Goal: Information Seeking & Learning: Check status

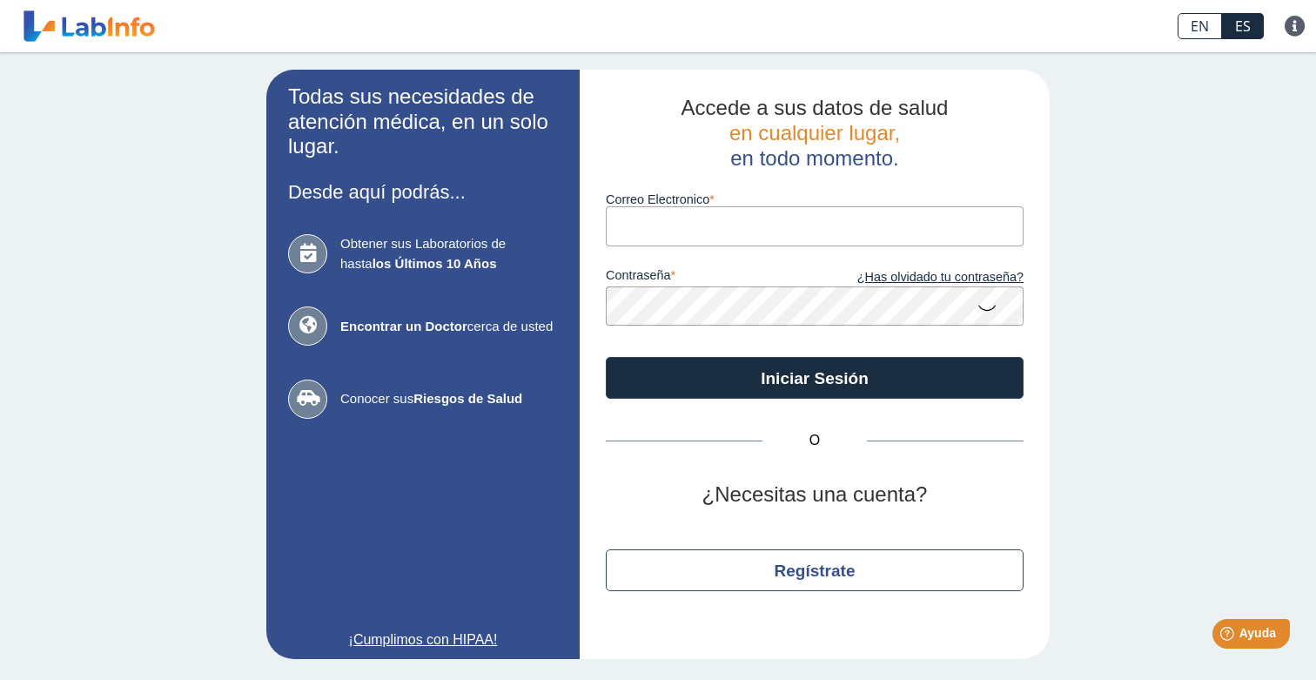
type input "[EMAIL_ADDRESS][PERSON_NAME][DOMAIN_NAME]"
click at [815, 376] on button "Iniciar Sesión" at bounding box center [815, 378] width 418 height 42
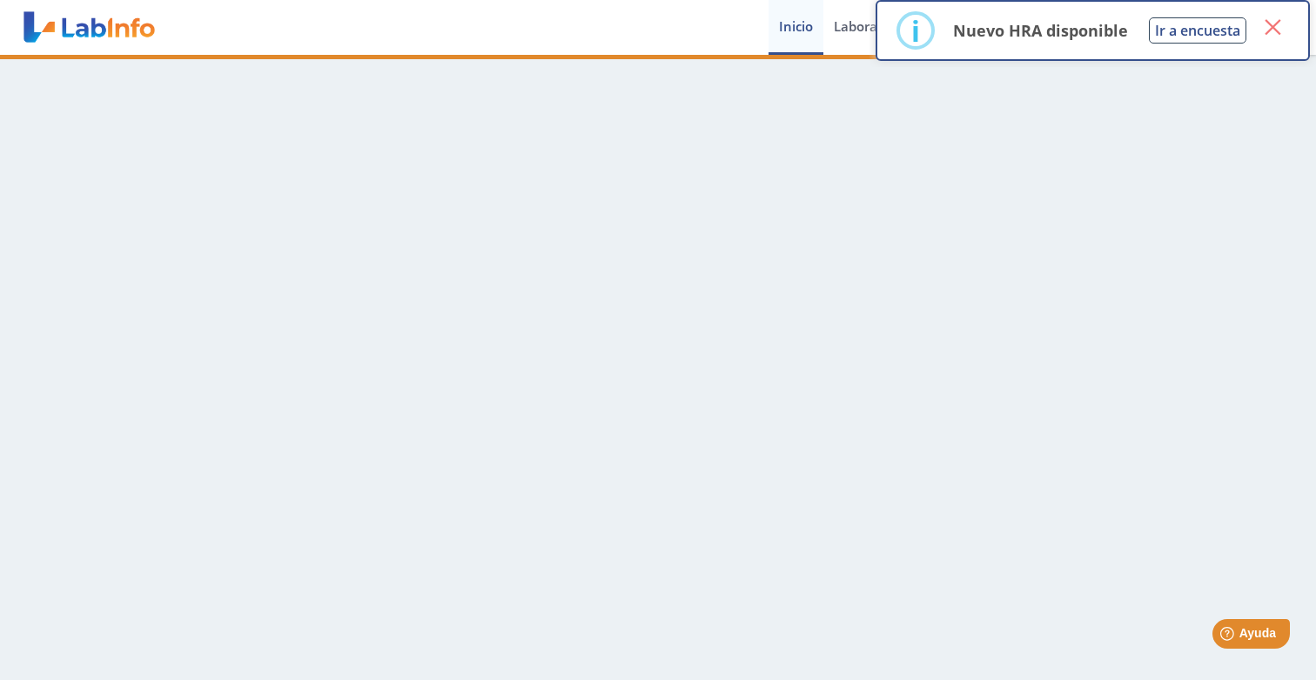
click at [1278, 34] on button "×" at bounding box center [1272, 26] width 31 height 31
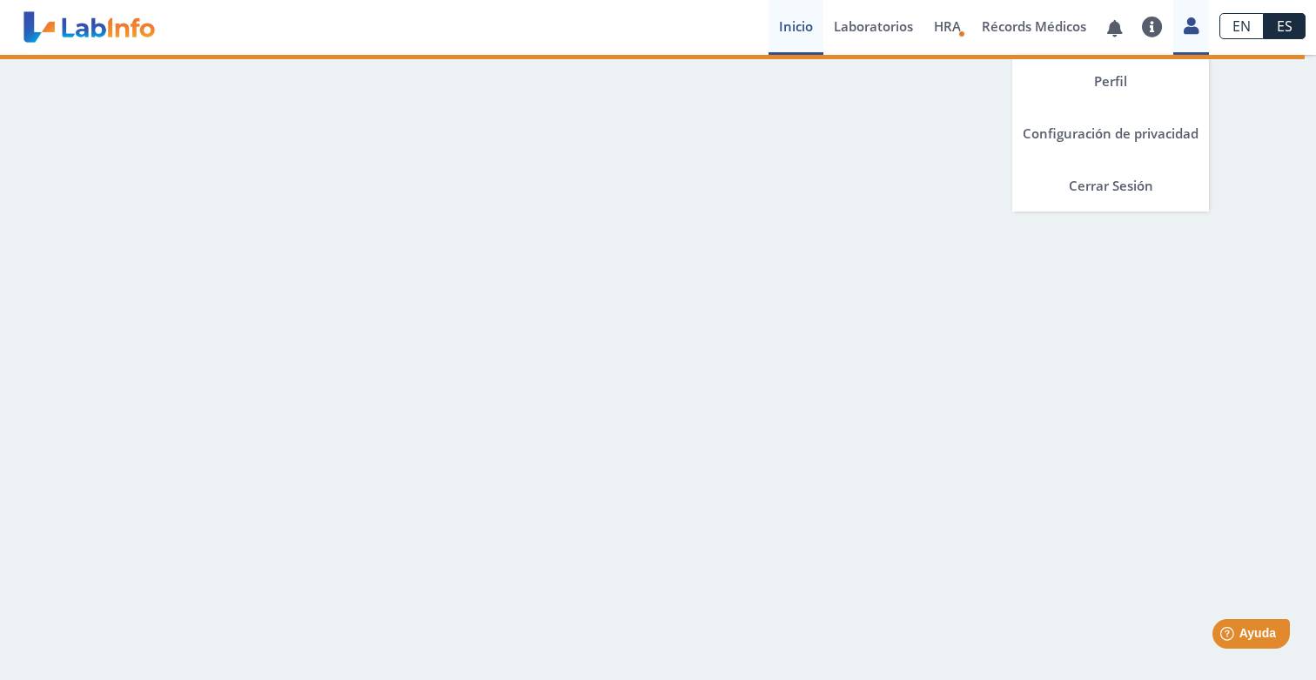
click at [1195, 30] on icon at bounding box center [1191, 25] width 15 height 13
click at [1105, 81] on link "Perfil" at bounding box center [1110, 81] width 197 height 52
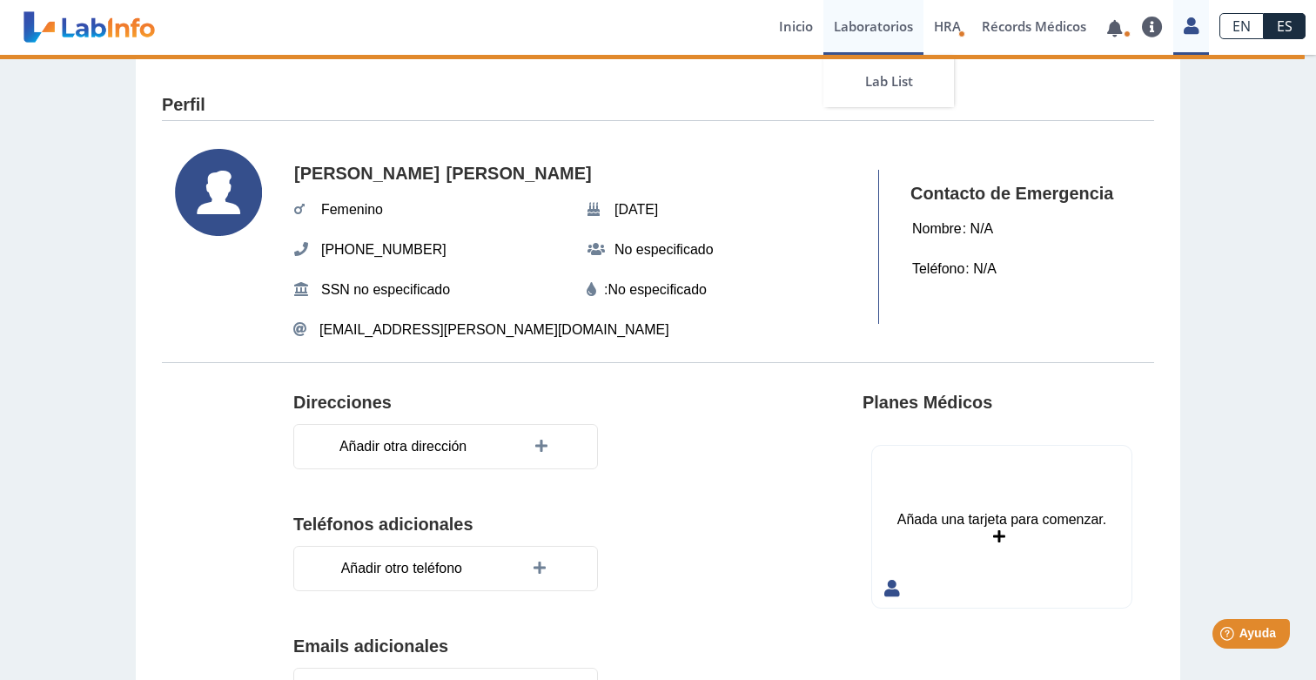
scroll to position [-1, 0]
click at [855, 30] on link "Laboratorios" at bounding box center [873, 27] width 100 height 55
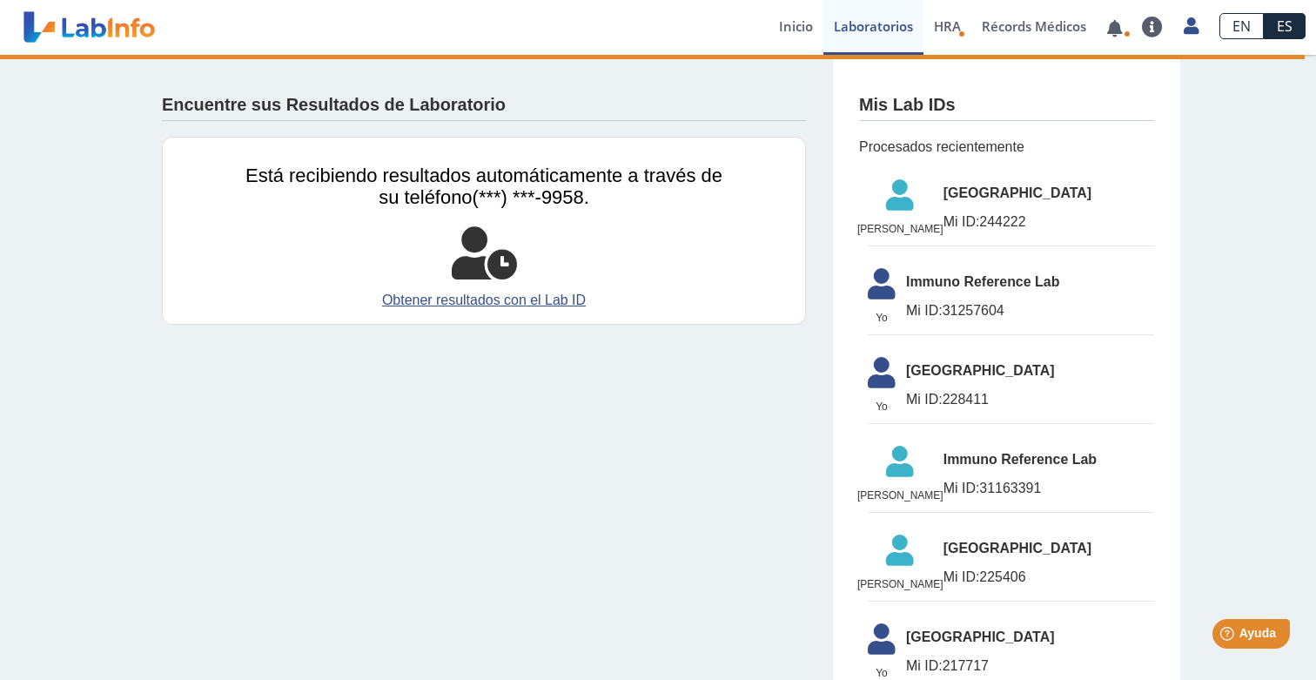
click at [944, 209] on icon at bounding box center [900, 200] width 86 height 42
click at [930, 197] on icon at bounding box center [900, 200] width 86 height 42
click at [1024, 187] on span "[GEOGRAPHIC_DATA]" at bounding box center [1049, 193] width 211 height 21
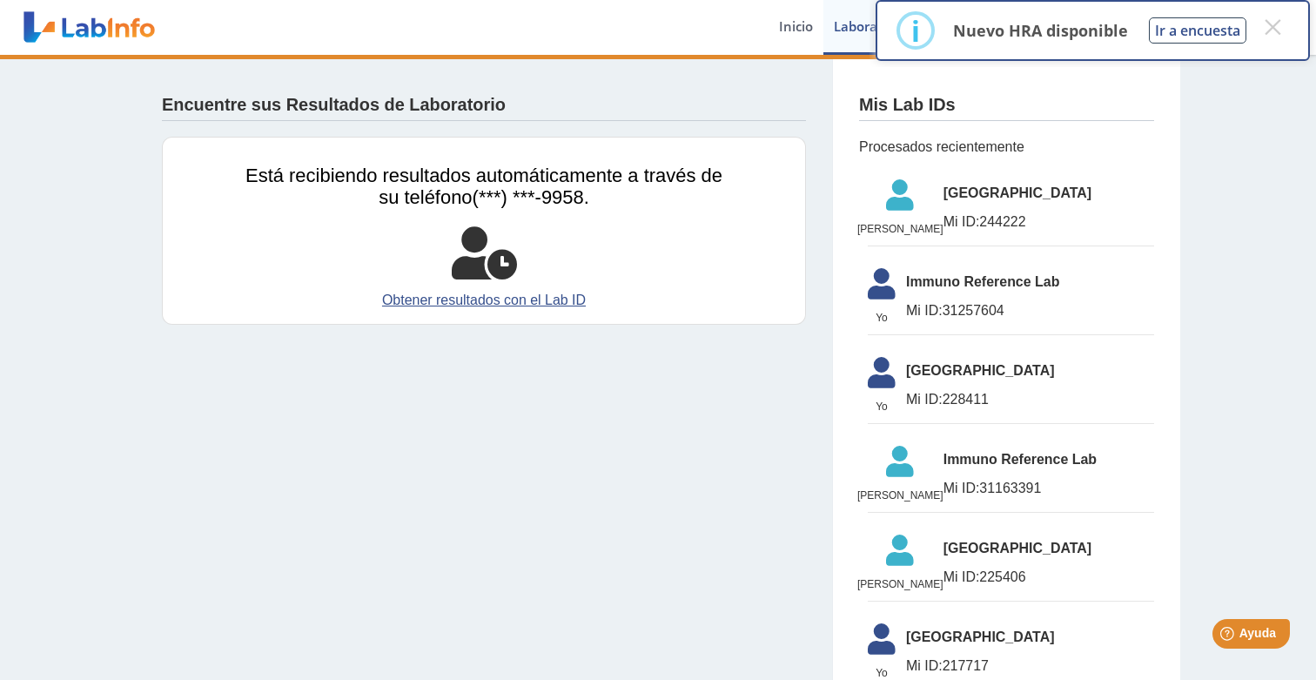
click at [554, 282] on div "Está recibiendo resultados automáticamente a través de su teléfono (***) ***-99…" at bounding box center [484, 231] width 644 height 188
click at [553, 298] on link "Obtener resultados con el Lab ID" at bounding box center [483, 300] width 477 height 21
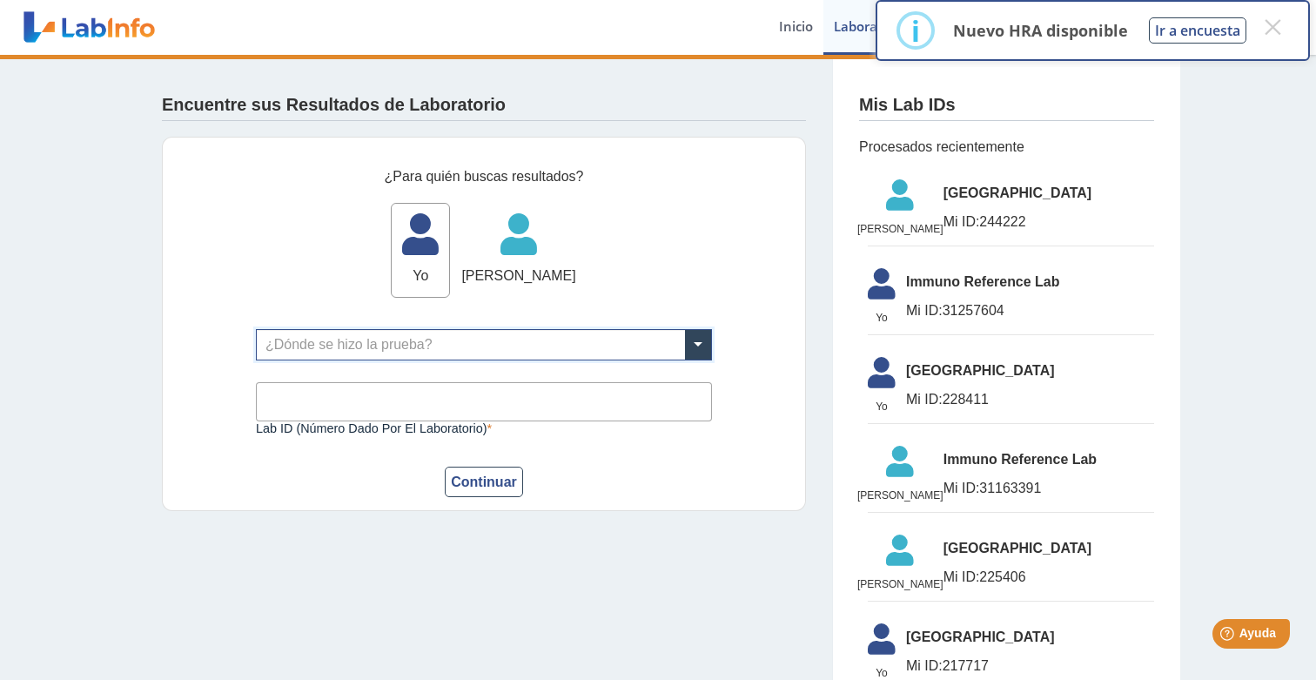
click at [409, 347] on input "text" at bounding box center [484, 345] width 454 height 30
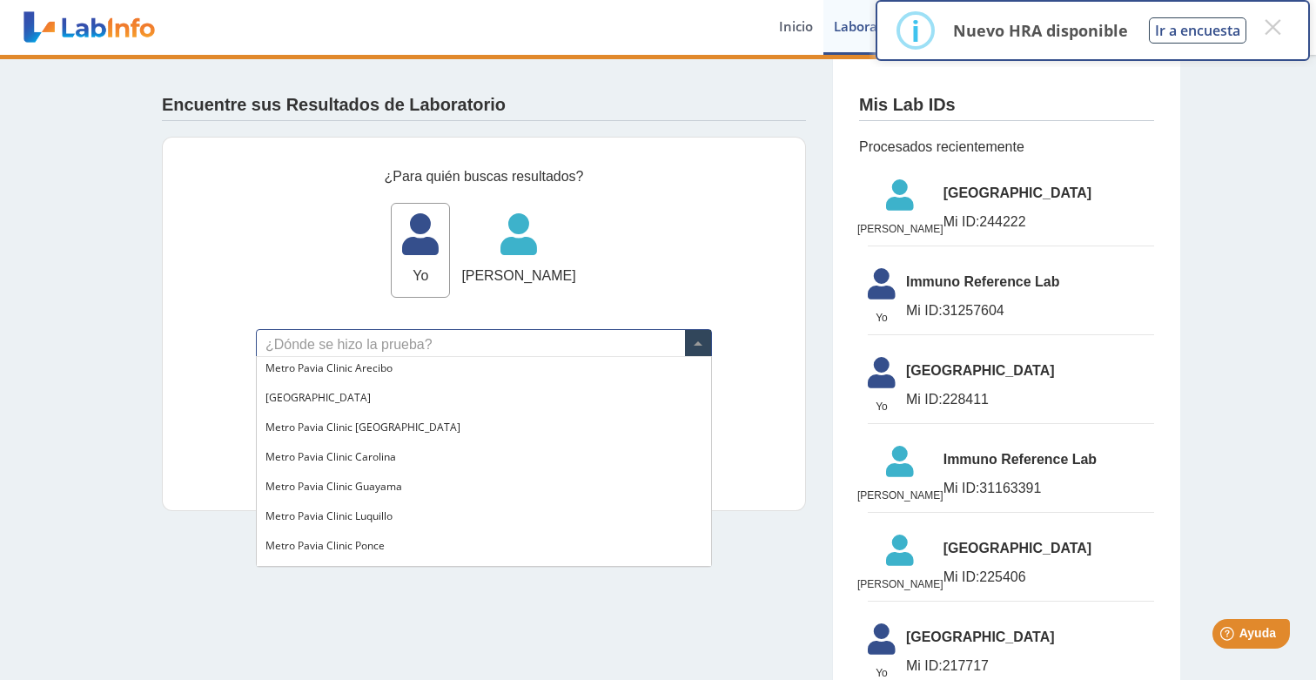
scroll to position [1192, 0]
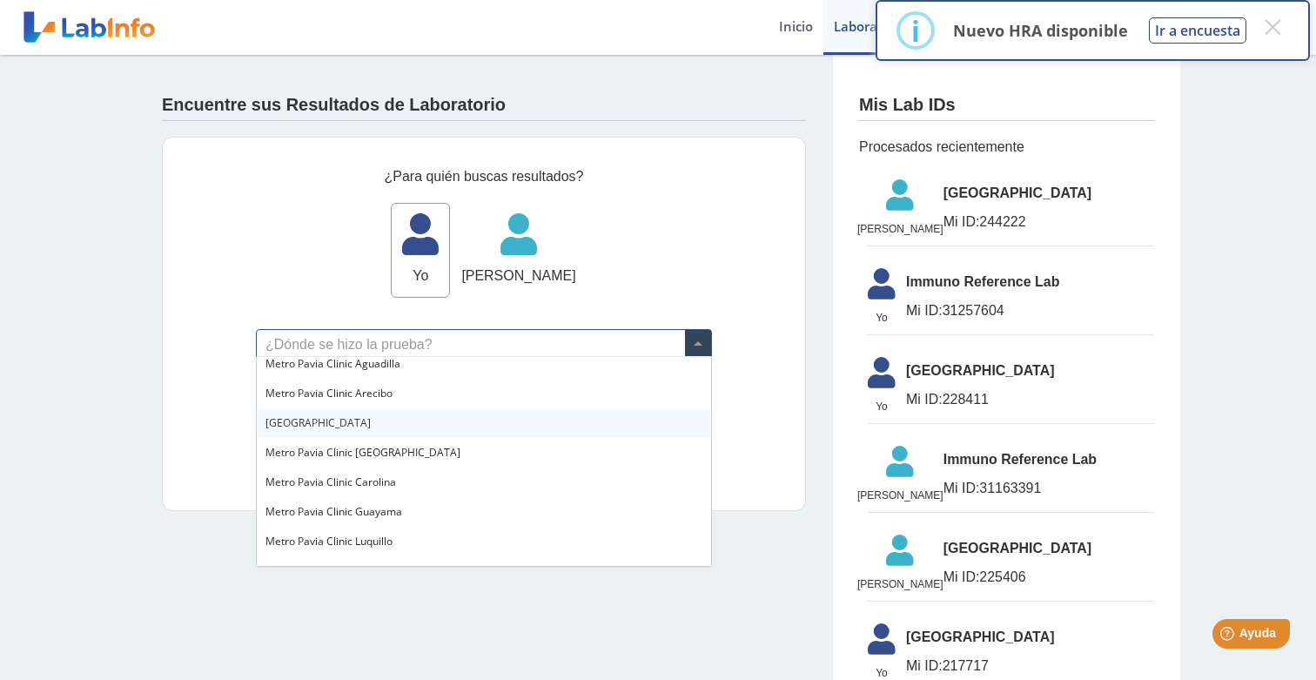
click at [371, 418] on span "[GEOGRAPHIC_DATA]" at bounding box center [317, 422] width 105 height 15
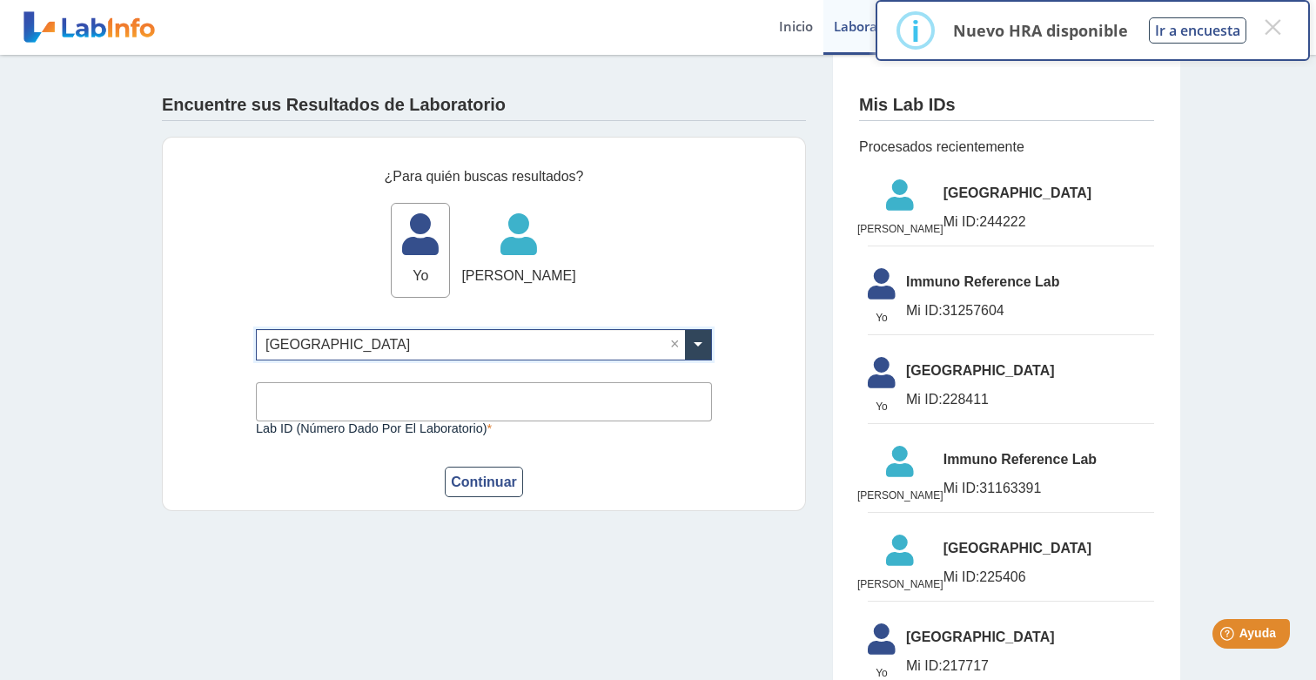
click at [377, 396] on input "Lab ID (número dado por el laboratorio)" at bounding box center [484, 401] width 456 height 39
type input "244369"
click at [519, 480] on button "Continuar" at bounding box center [484, 482] width 78 height 30
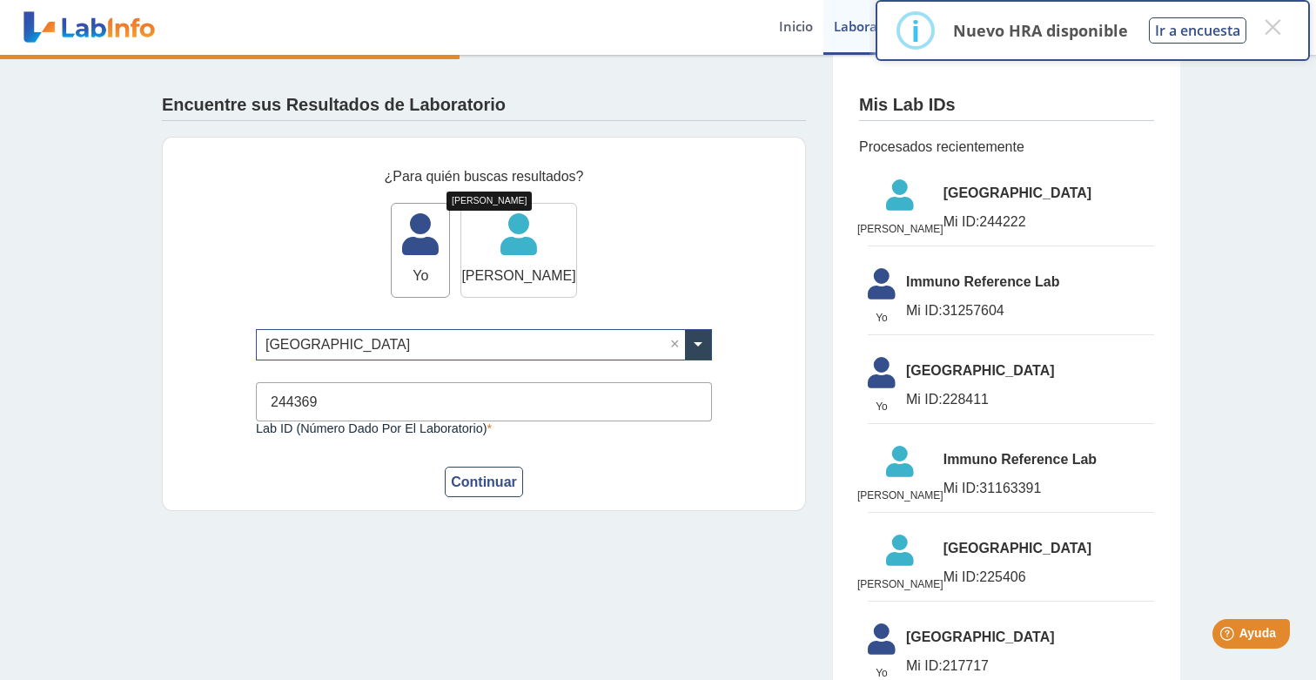
click at [522, 248] on icon at bounding box center [518, 240] width 114 height 52
click at [509, 265] on span "[PERSON_NAME]" at bounding box center [518, 275] width 114 height 21
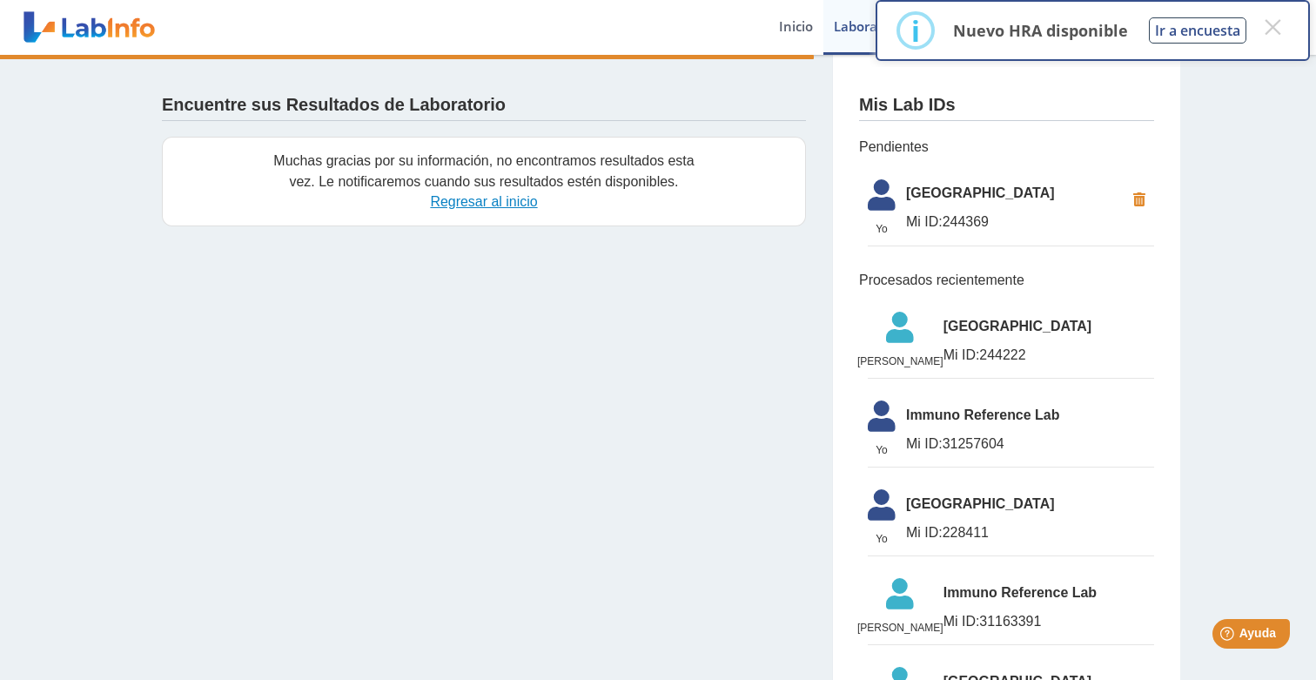
click at [494, 199] on link "Regresar al inicio" at bounding box center [483, 201] width 107 height 15
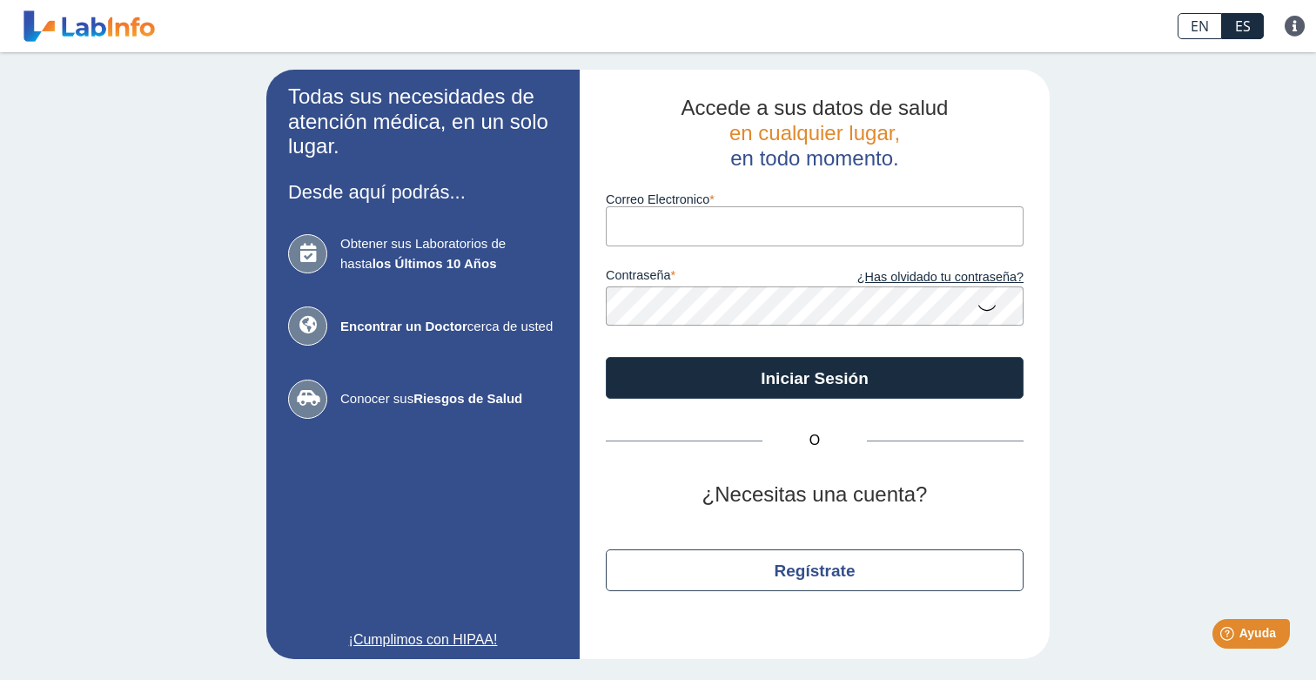
type input "keilai.velazquez@gmail.com"
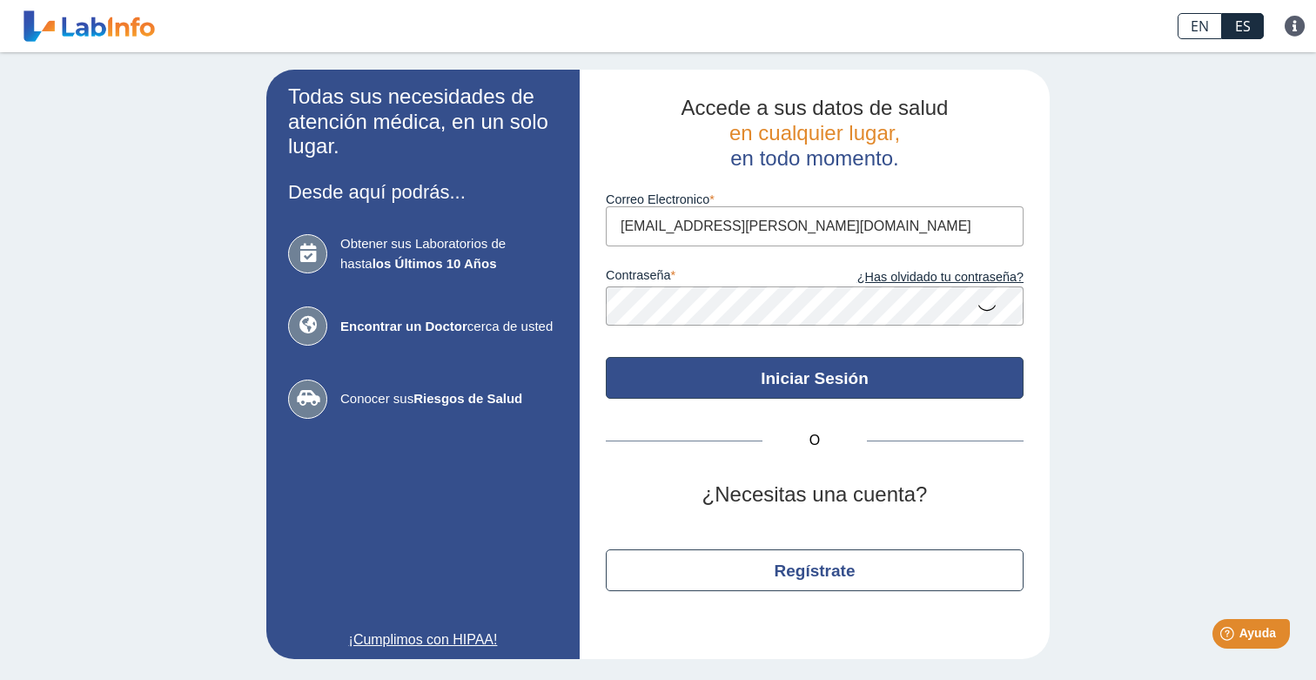
click at [766, 387] on button "Iniciar Sesión" at bounding box center [815, 378] width 418 height 42
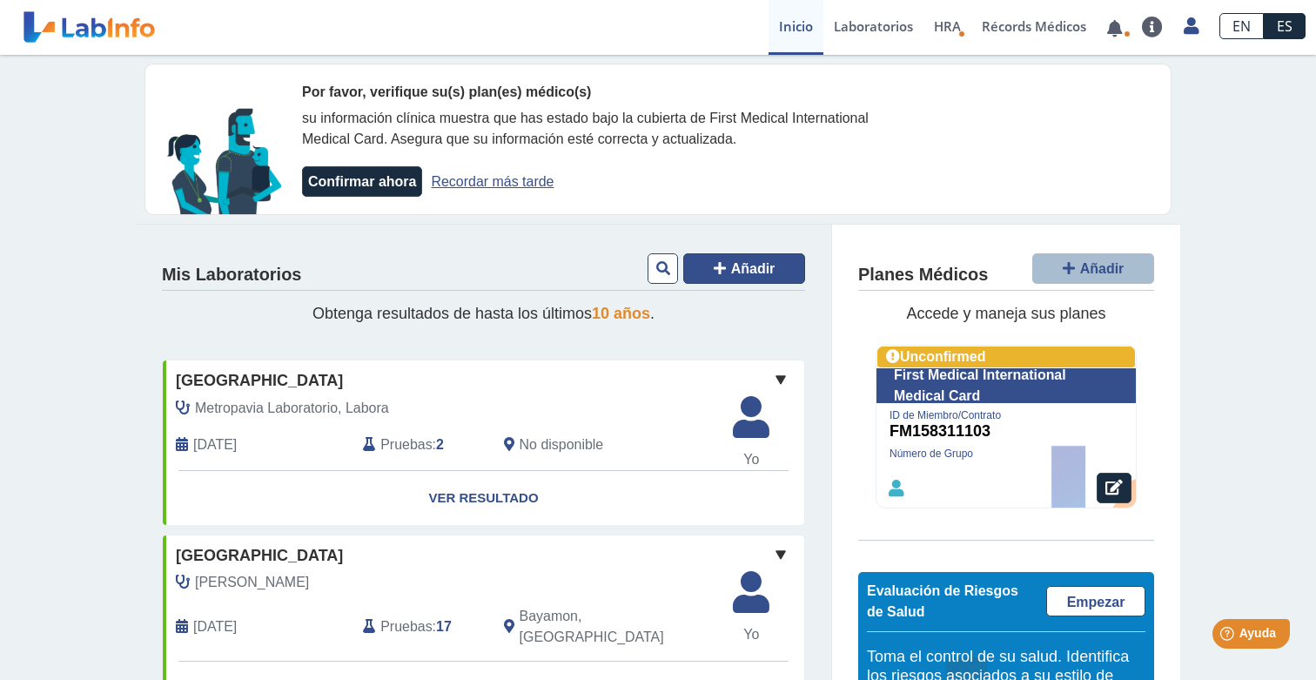
click at [736, 265] on span "Añadir" at bounding box center [753, 268] width 44 height 15
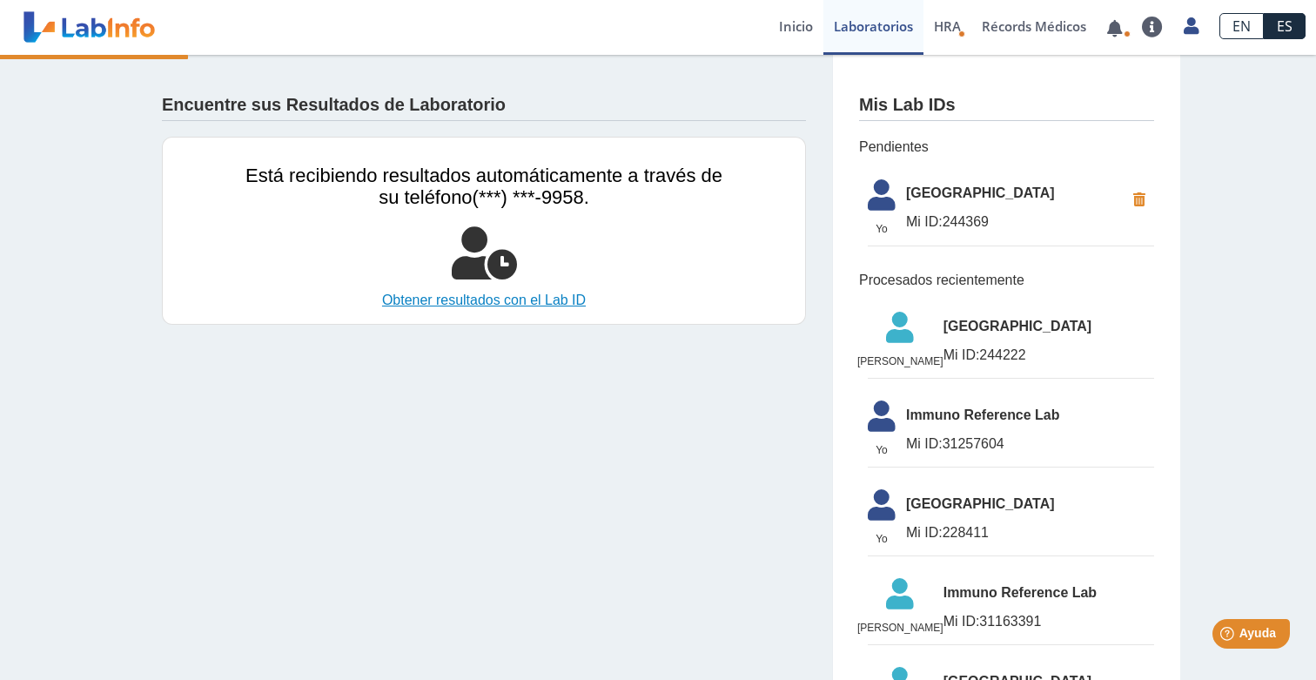
click at [503, 304] on link "Obtener resultados con el Lab ID" at bounding box center [483, 300] width 477 height 21
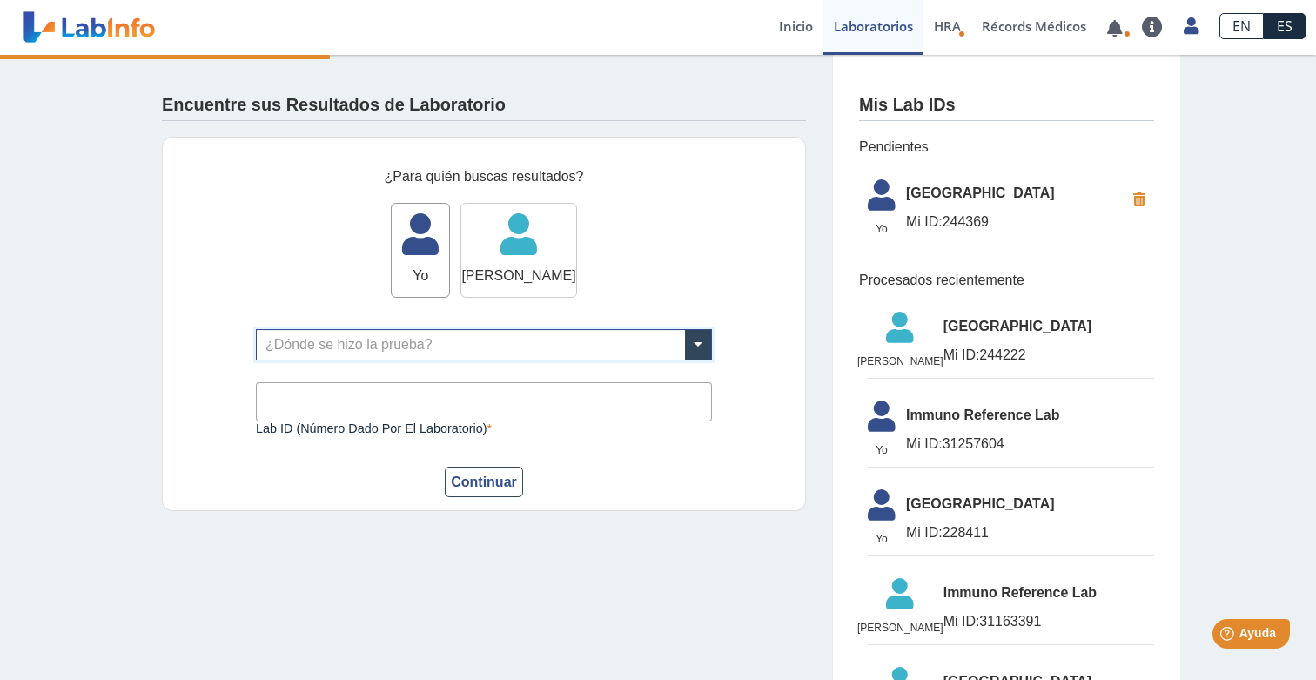
click at [507, 238] on icon at bounding box center [518, 240] width 114 height 52
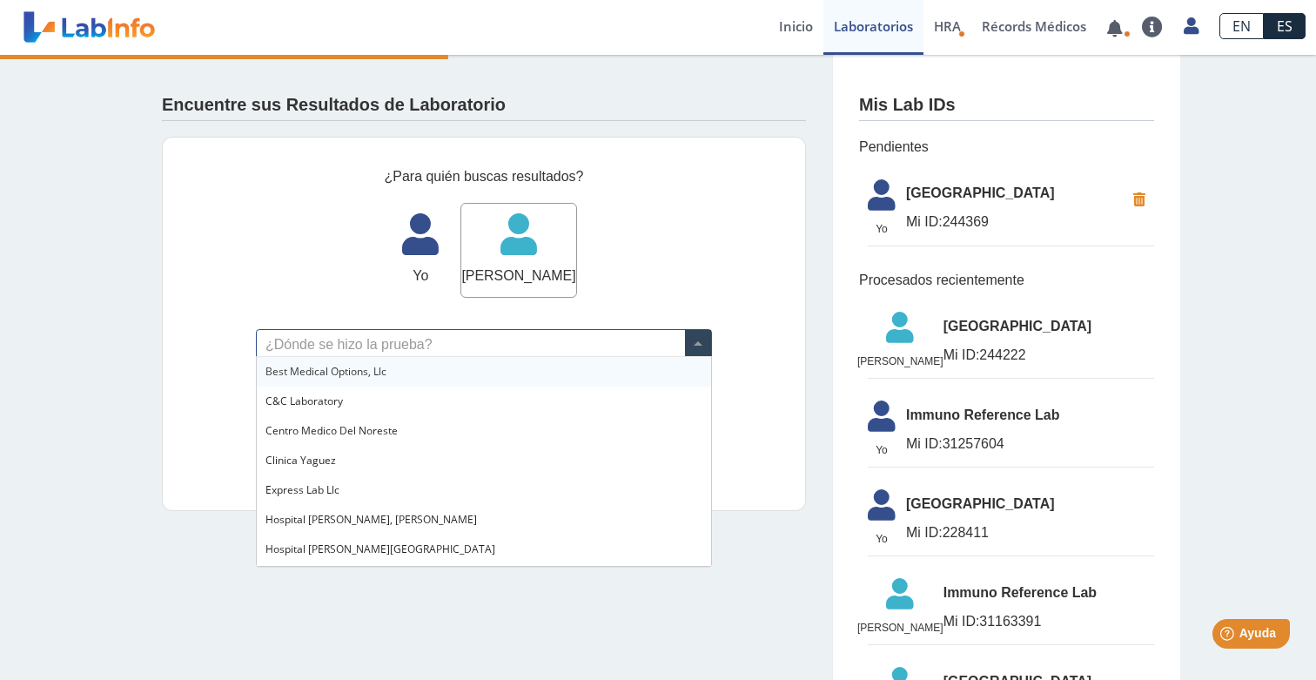
click at [375, 336] on input "text" at bounding box center [484, 345] width 454 height 30
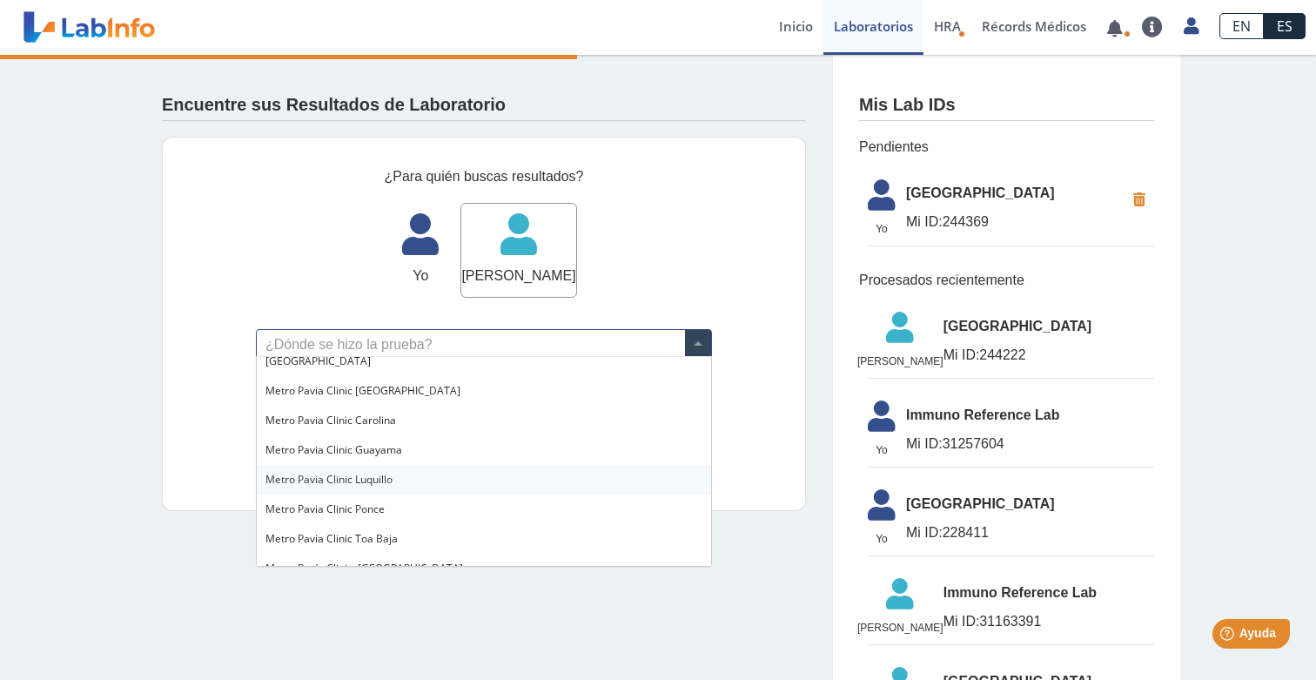
scroll to position [1241, 0]
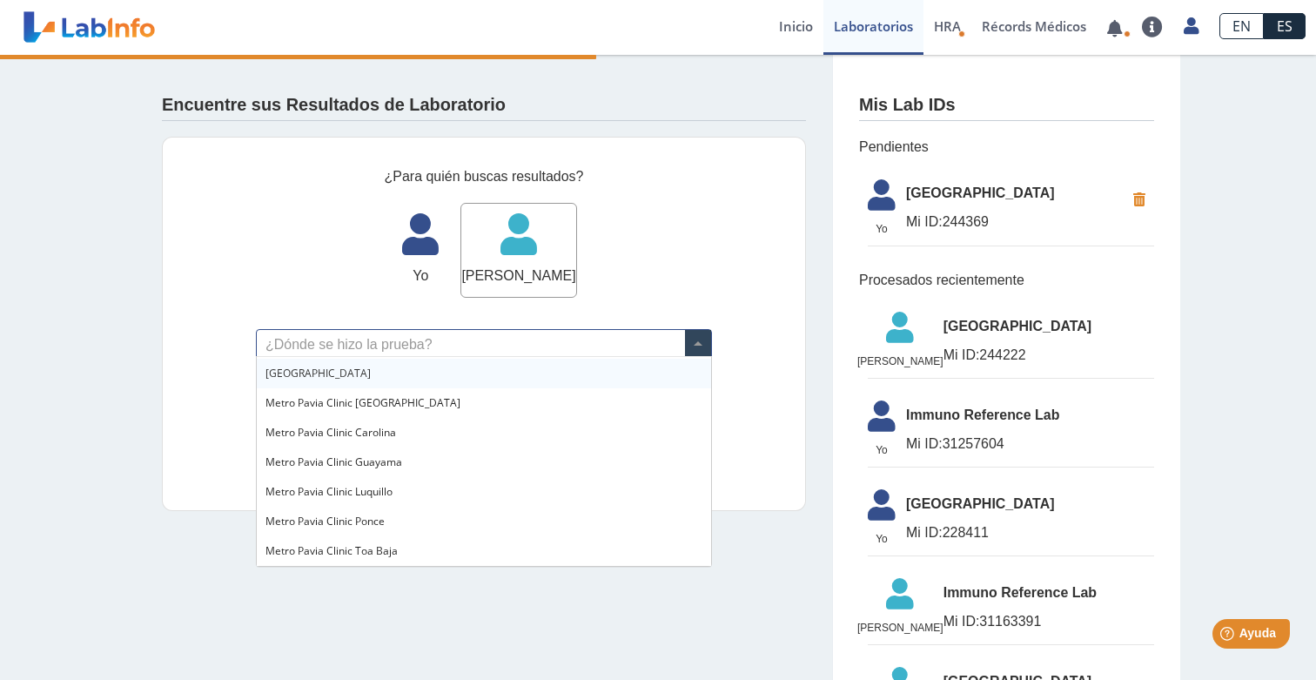
click at [428, 380] on div "[GEOGRAPHIC_DATA]" at bounding box center [484, 374] width 454 height 30
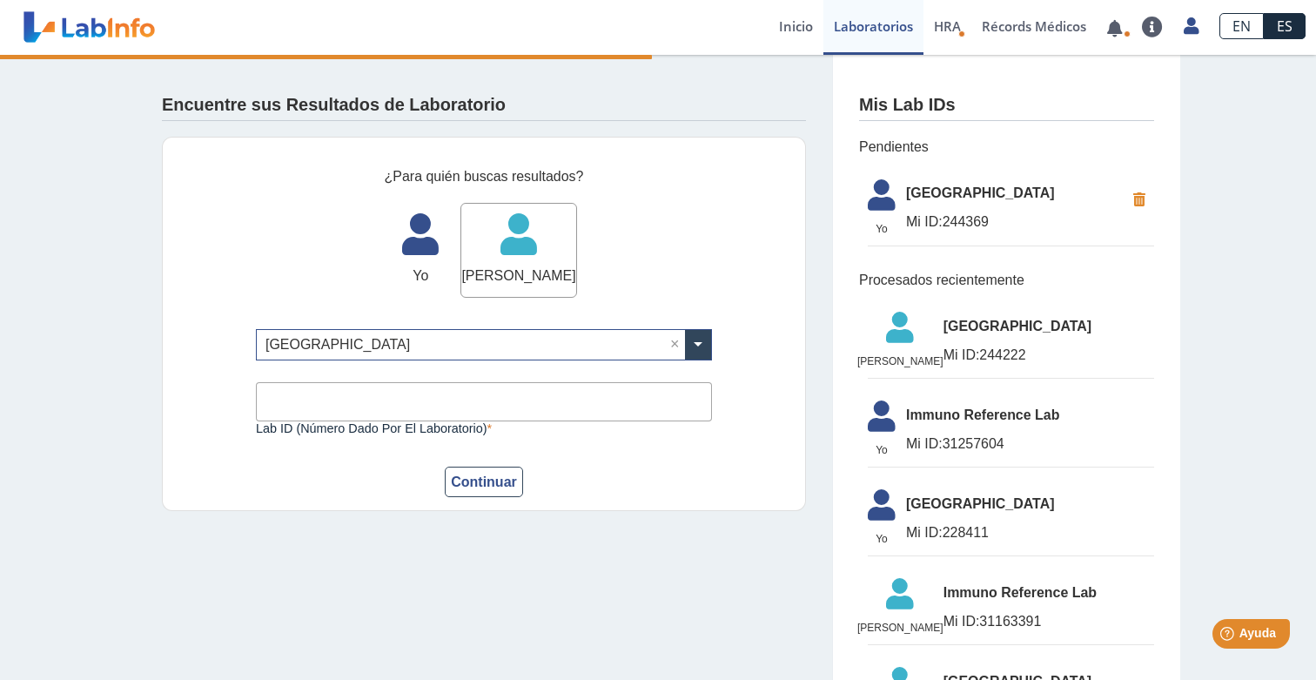
click at [427, 396] on input "Lab ID (número dado por el laboratorio)" at bounding box center [484, 401] width 456 height 39
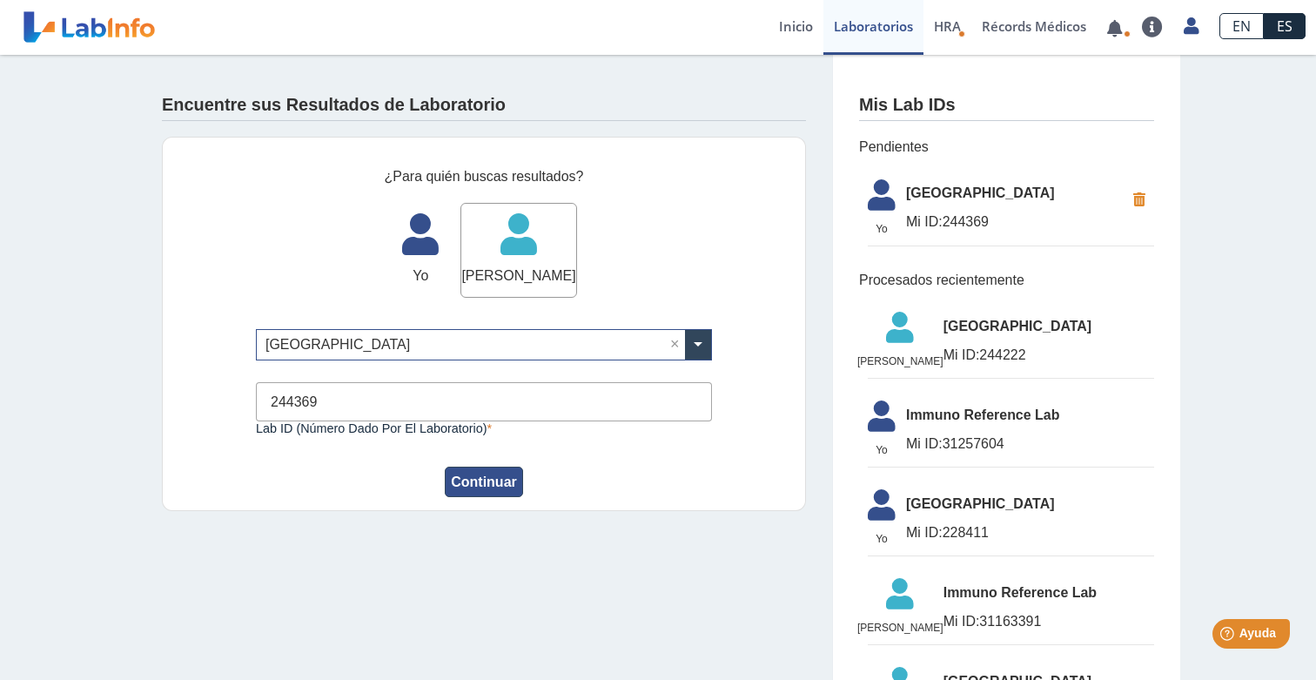
type input "244369"
click at [497, 475] on button "Continuar" at bounding box center [484, 482] width 78 height 30
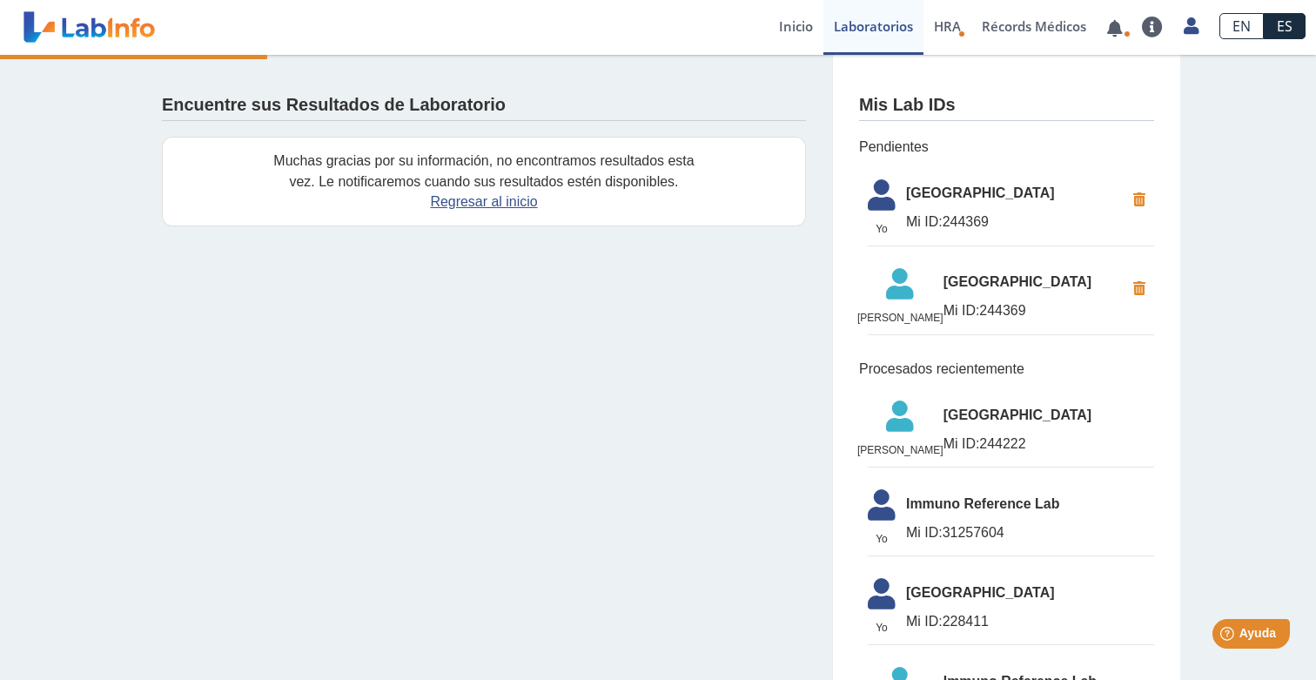
click at [946, 207] on li "Yo Yo Metro Pavia Clinic Bayamon Mi ID: 244369" at bounding box center [1011, 209] width 286 height 76
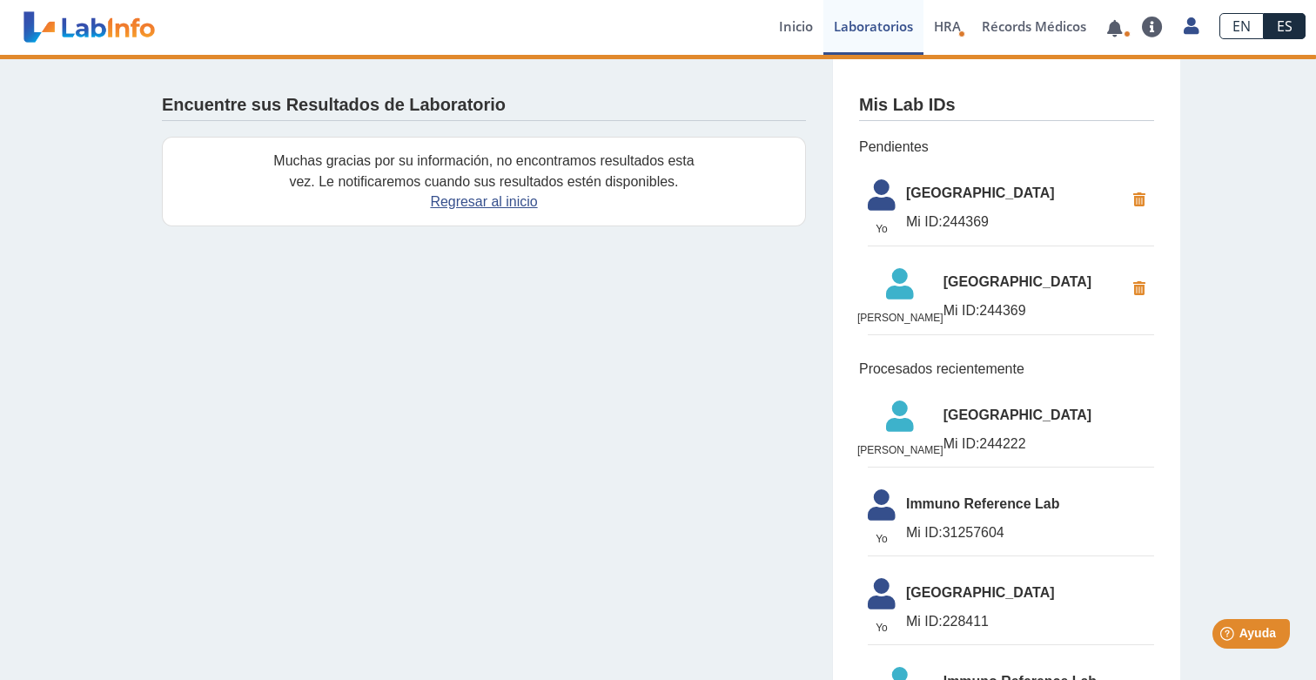
click at [899, 200] on icon at bounding box center [881, 200] width 49 height 42
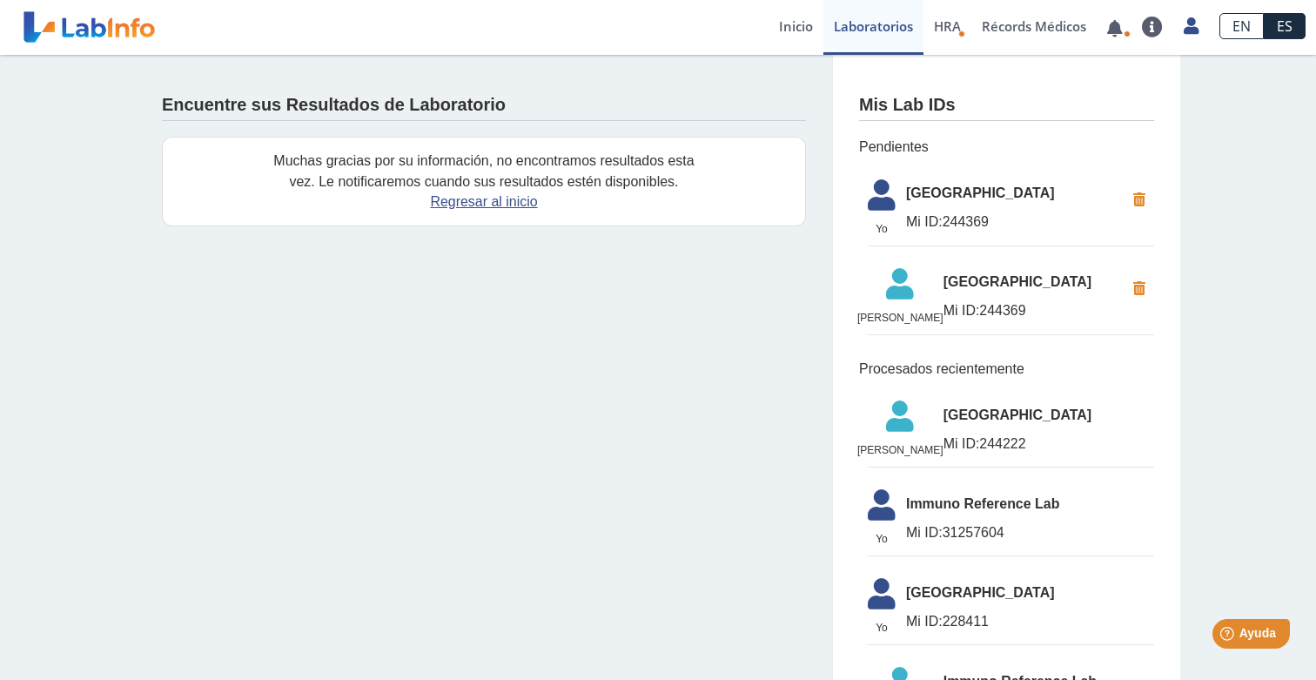
click at [1139, 194] on icon at bounding box center [1140, 200] width 30 height 31
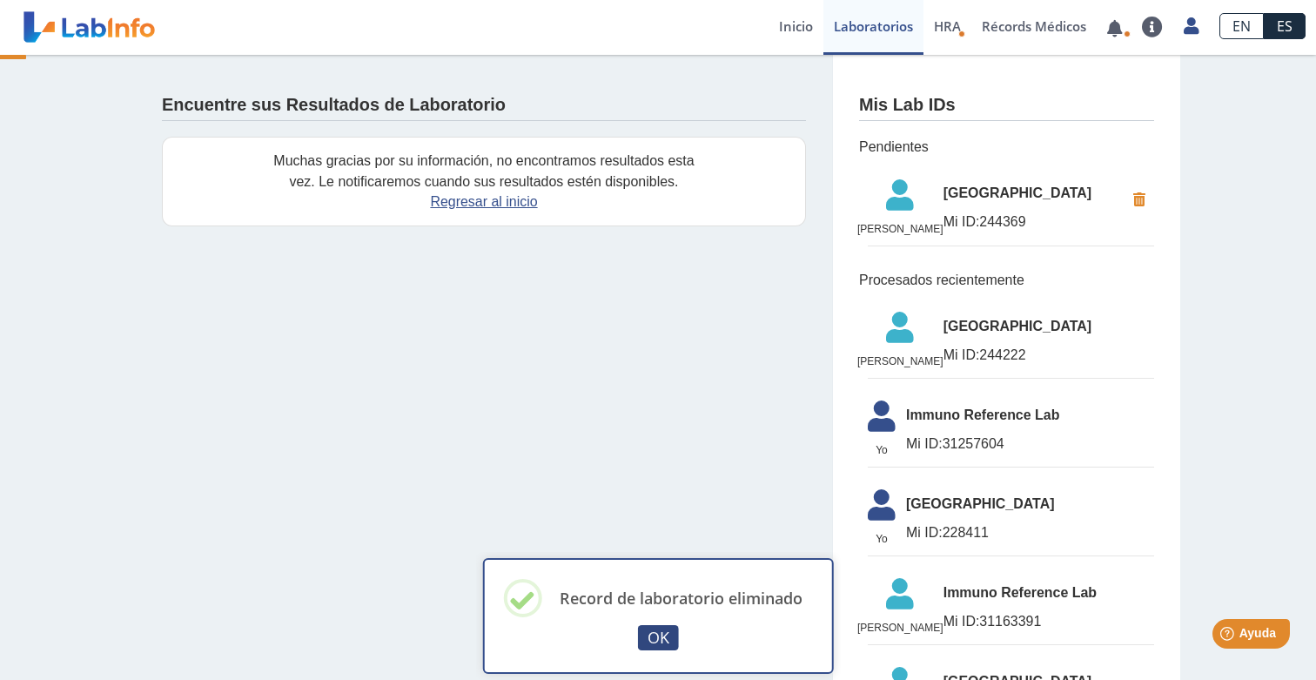
click at [662, 639] on button "OK" at bounding box center [658, 637] width 42 height 25
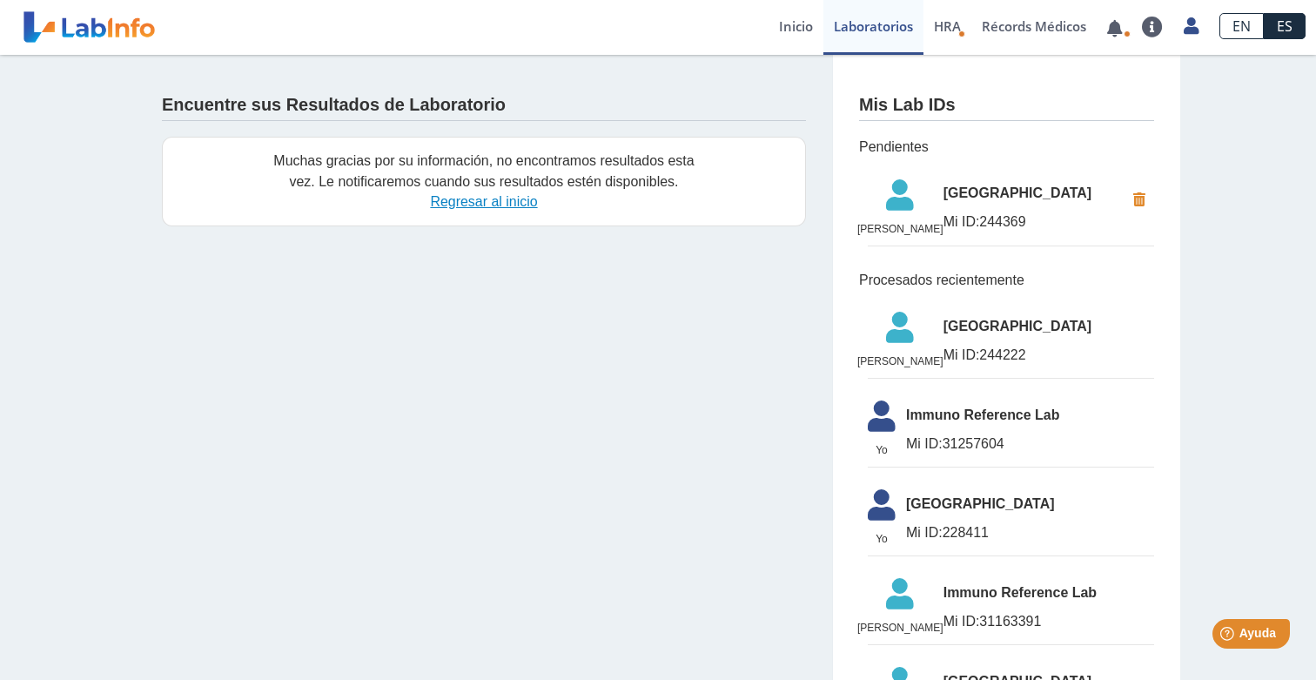
click at [496, 201] on link "Regresar al inicio" at bounding box center [483, 201] width 107 height 15
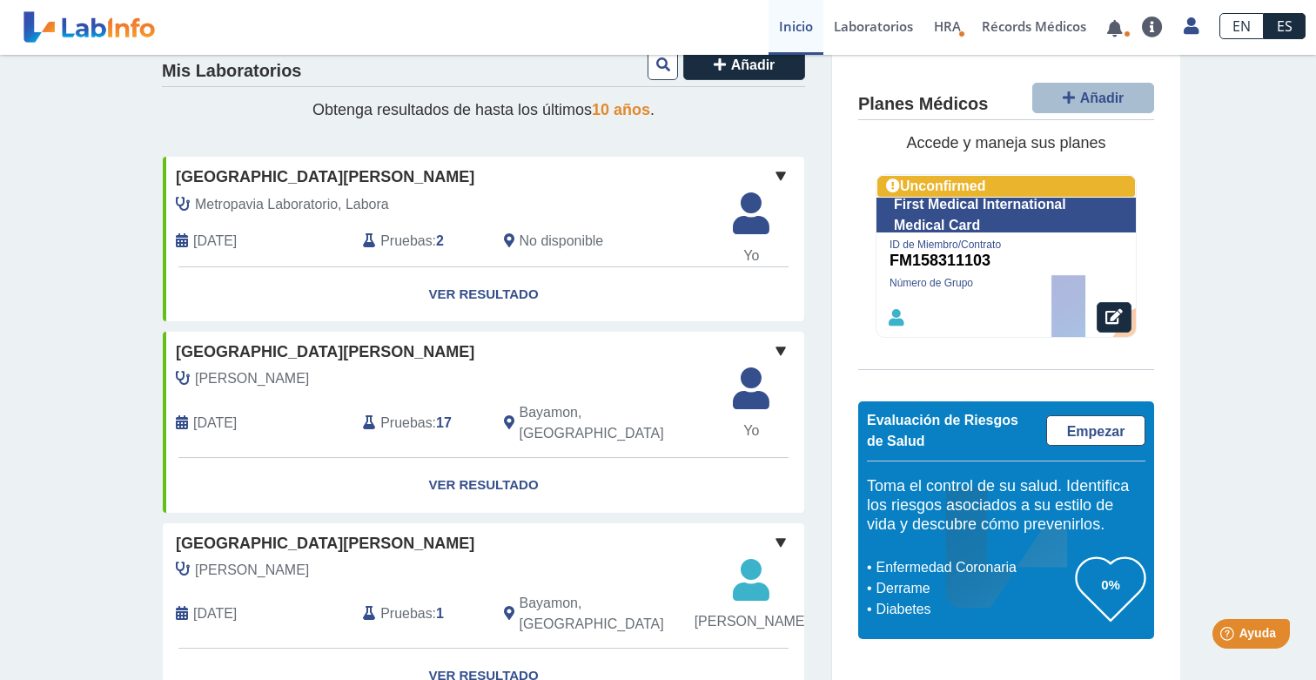
scroll to position [222, 0]
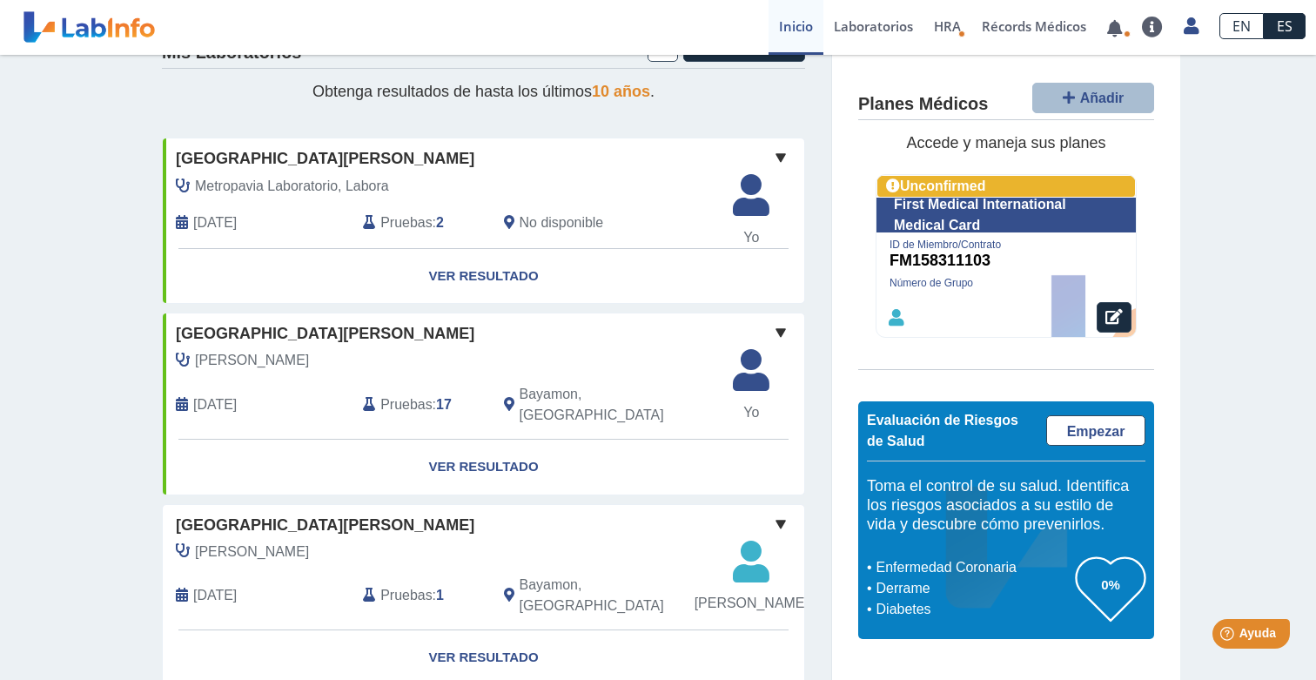
click at [784, 326] on span at bounding box center [780, 332] width 21 height 21
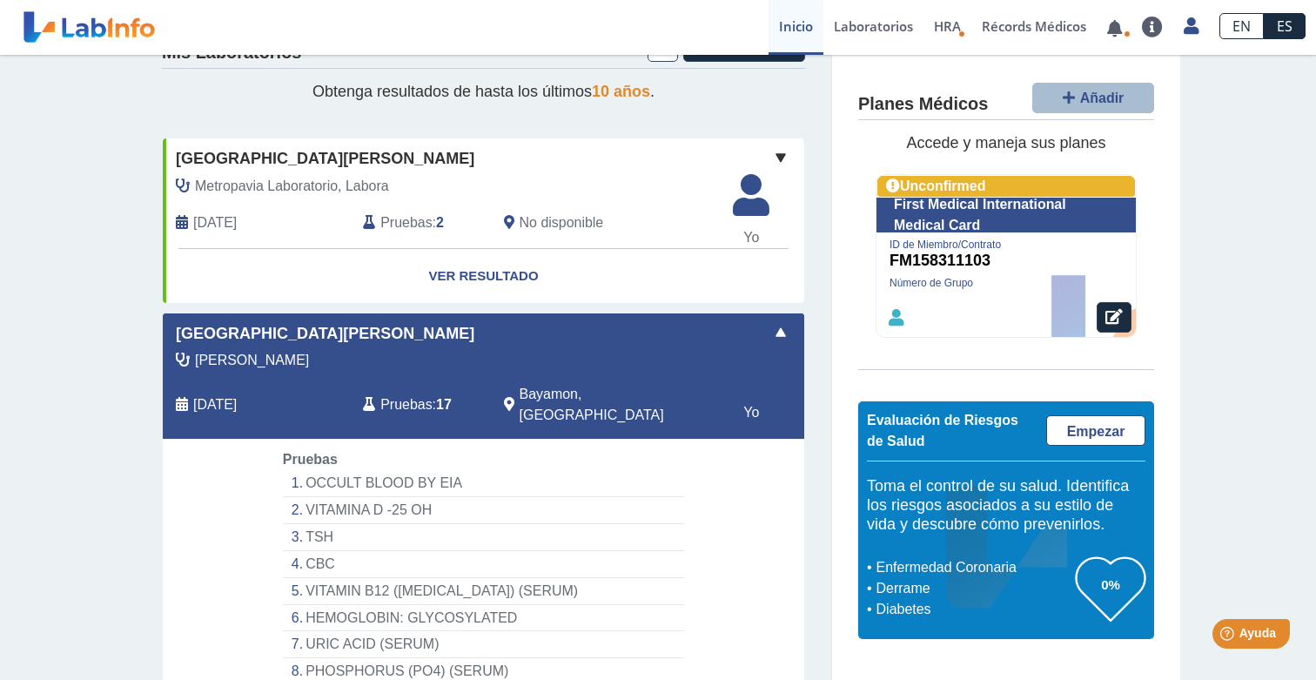
click at [784, 326] on span at bounding box center [780, 332] width 21 height 21
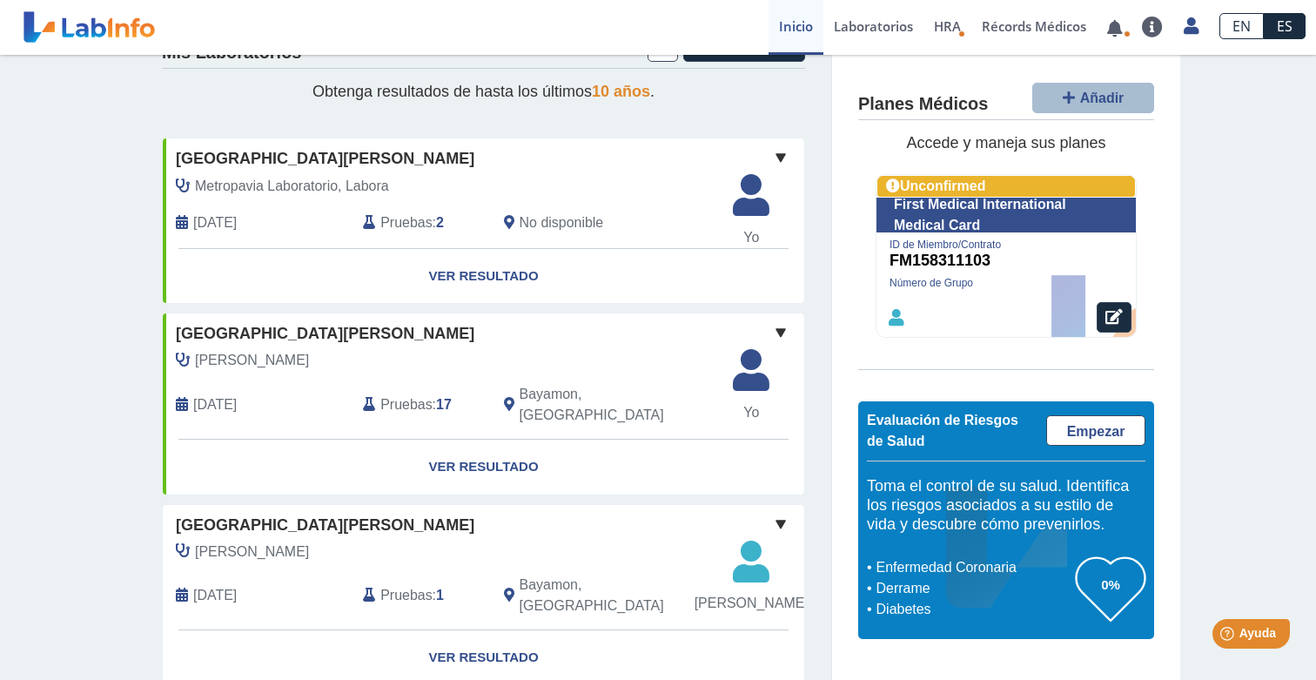
click at [776, 333] on span at bounding box center [780, 332] width 21 height 21
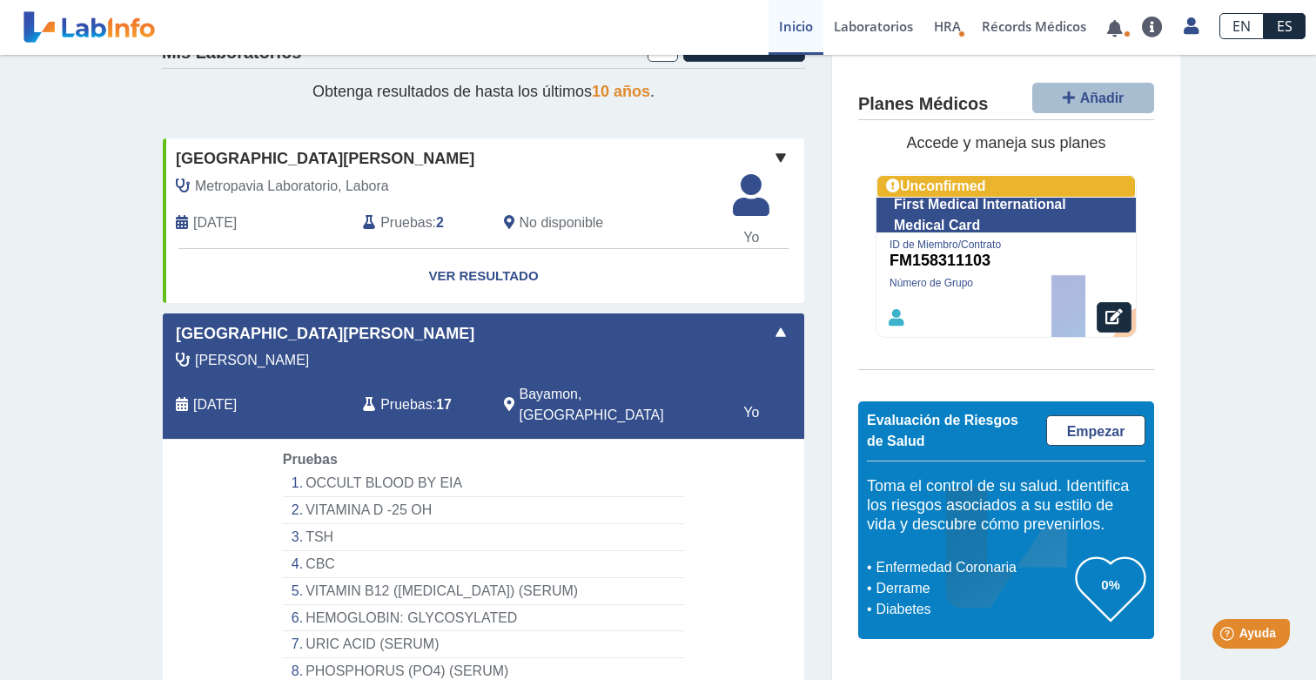
click at [786, 323] on span at bounding box center [780, 332] width 21 height 21
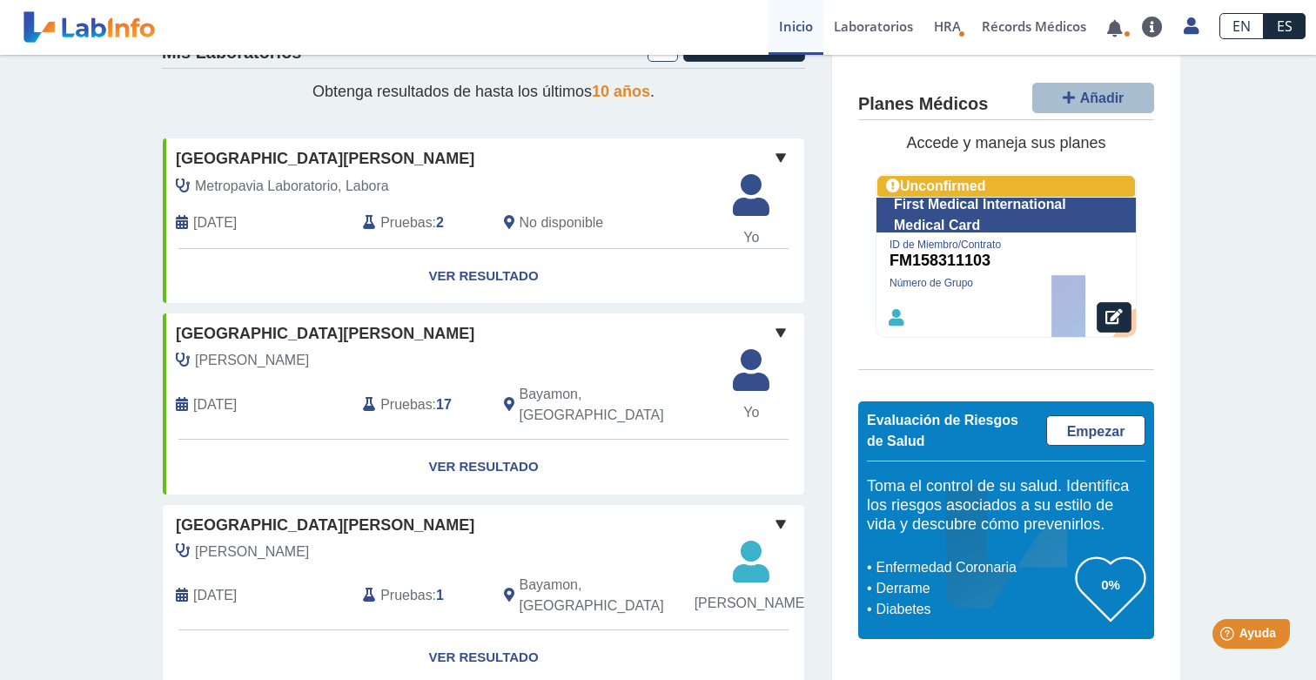
click at [786, 152] on span at bounding box center [780, 157] width 21 height 21
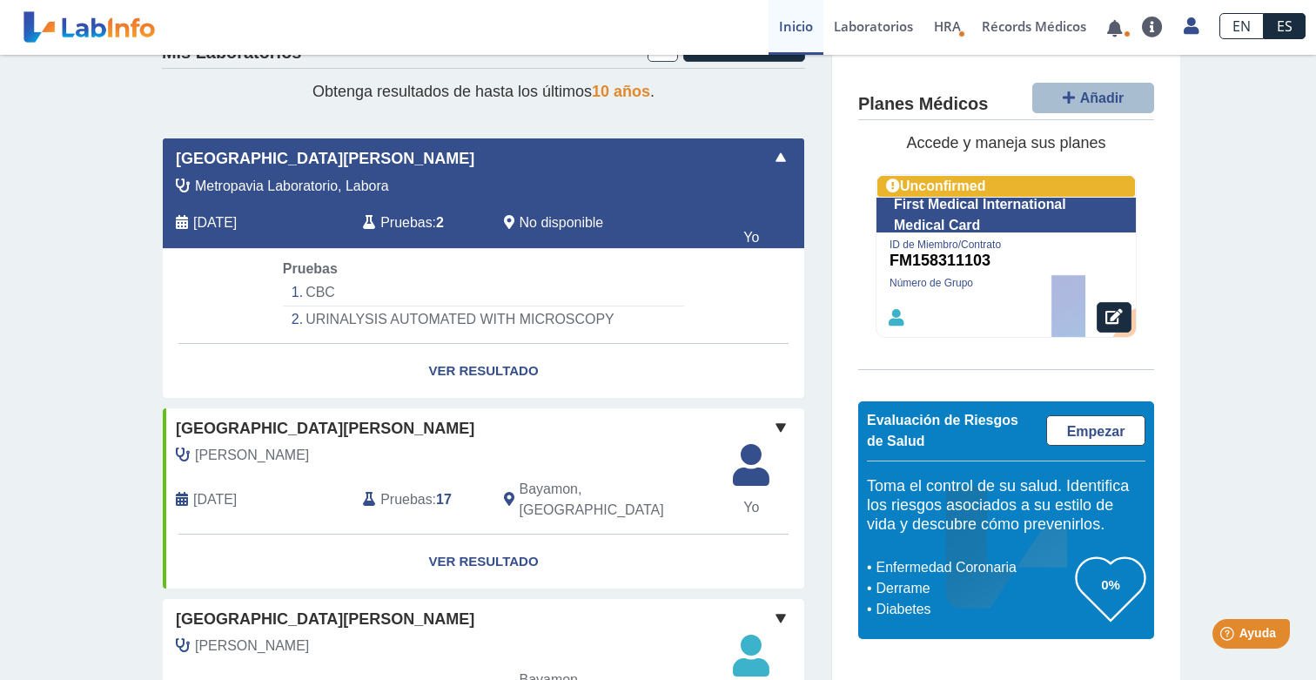
click at [786, 152] on span at bounding box center [780, 157] width 21 height 21
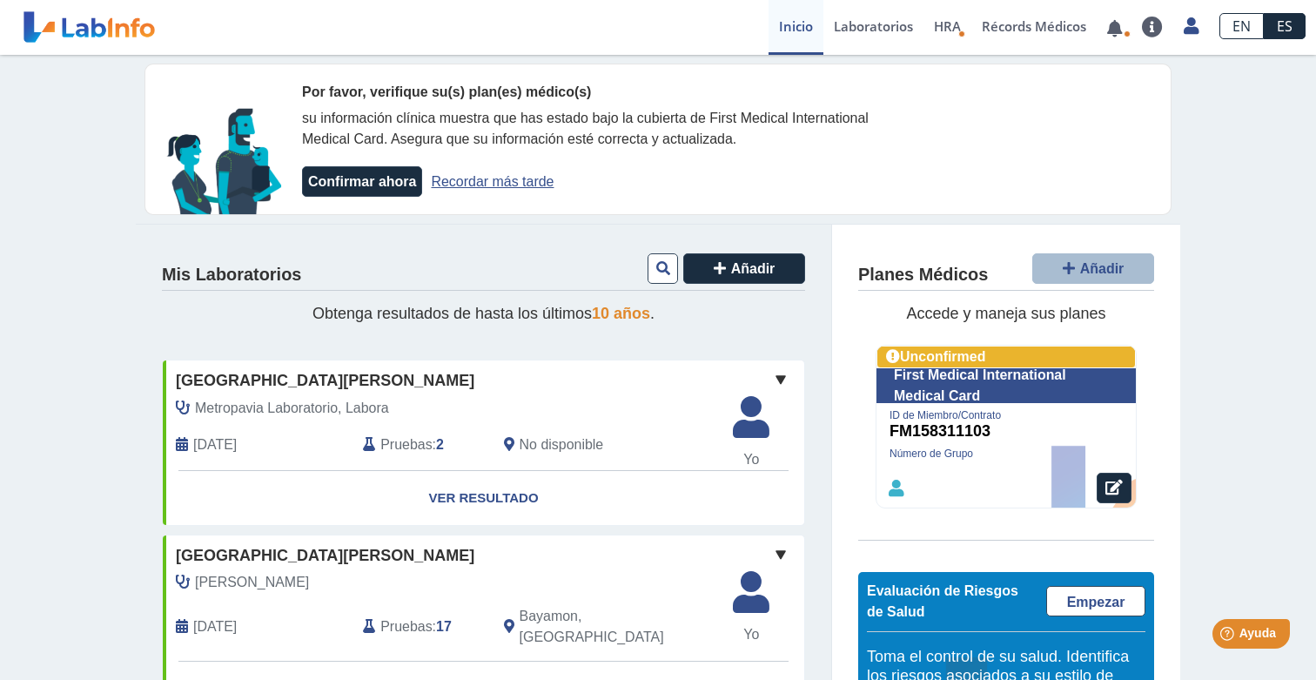
scroll to position [0, 0]
click at [488, 174] on link "Recordar más tarde" at bounding box center [492, 181] width 123 height 15
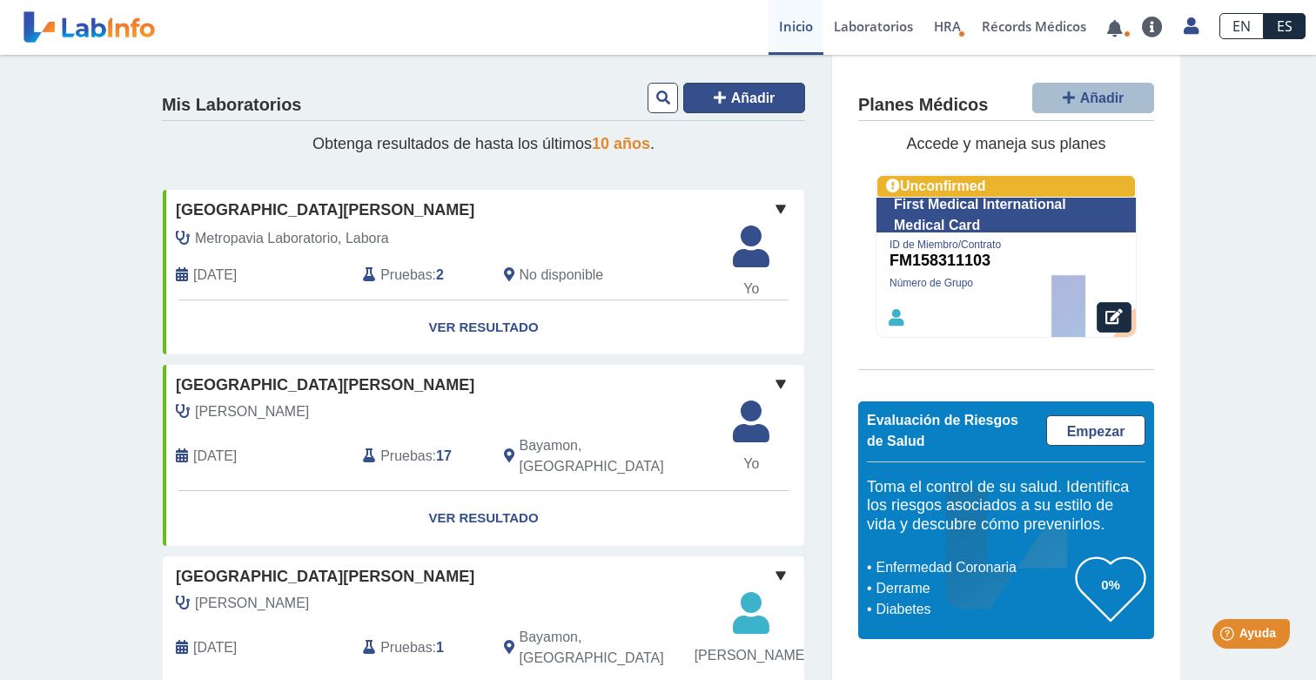
click at [768, 99] on span "Añadir" at bounding box center [753, 98] width 44 height 15
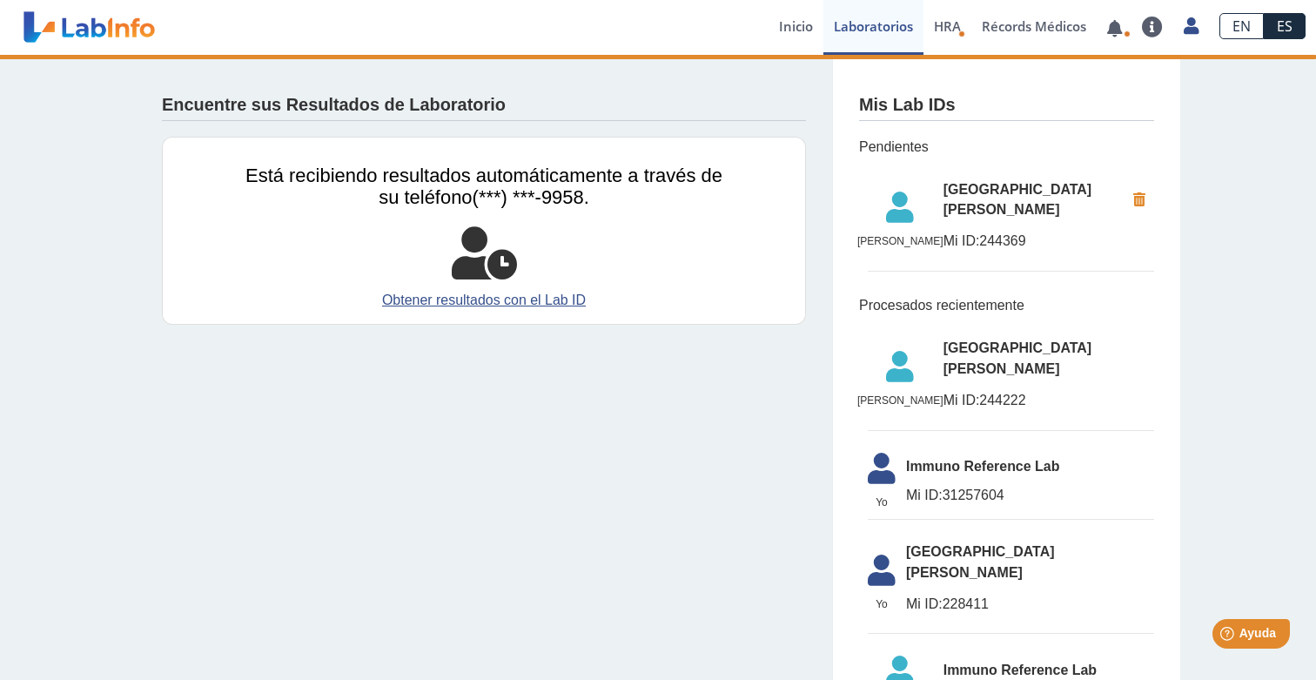
click at [921, 200] on icon at bounding box center [900, 212] width 86 height 42
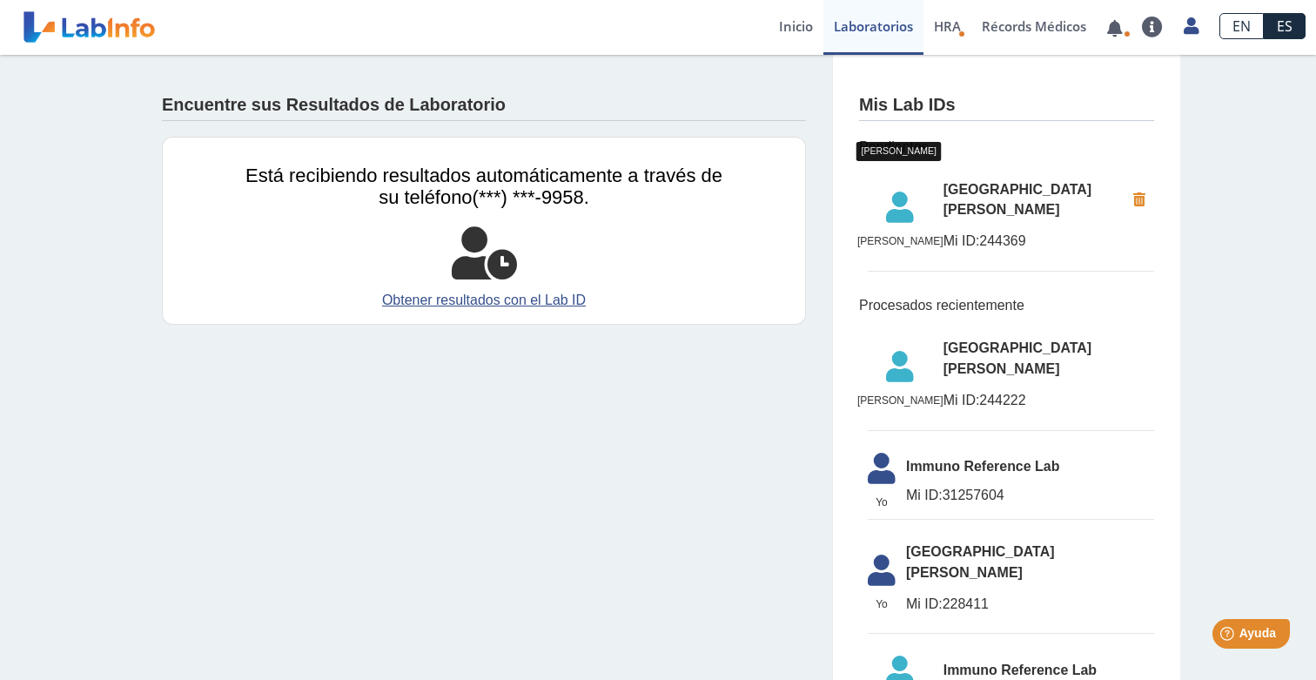
click at [922, 210] on icon at bounding box center [900, 212] width 86 height 42
click at [803, 36] on link "Inicio" at bounding box center [796, 27] width 55 height 55
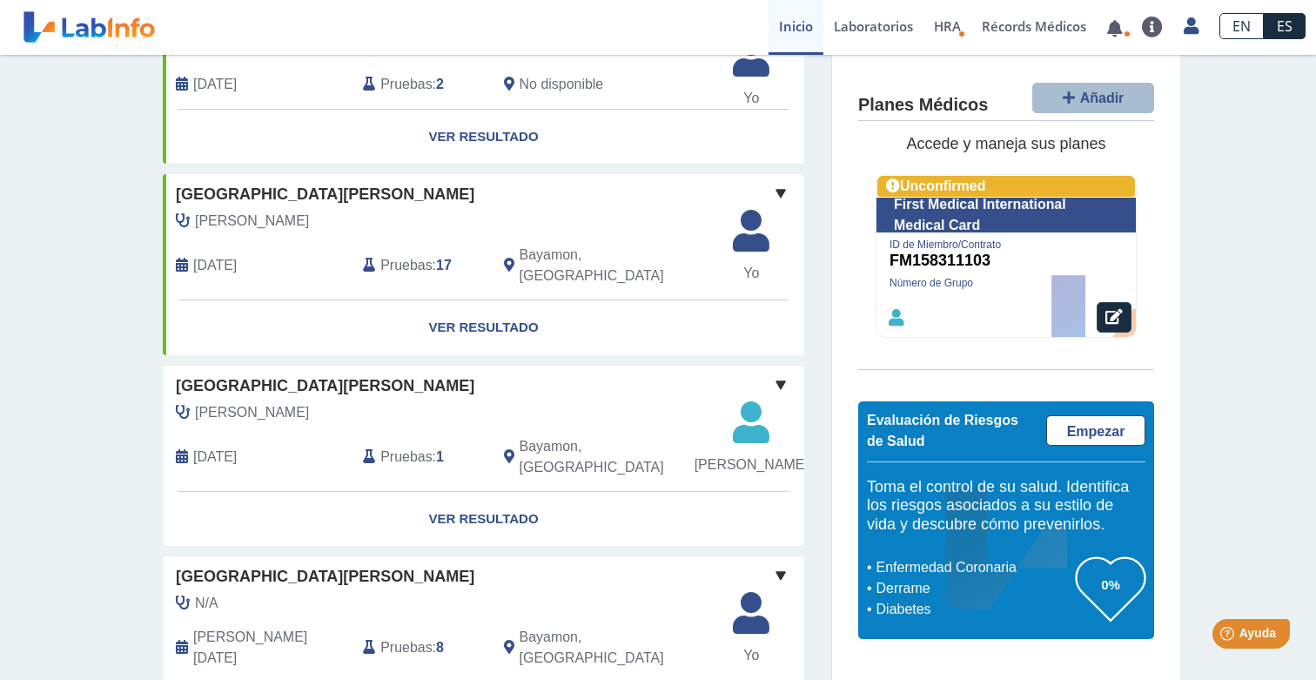
scroll to position [205, 0]
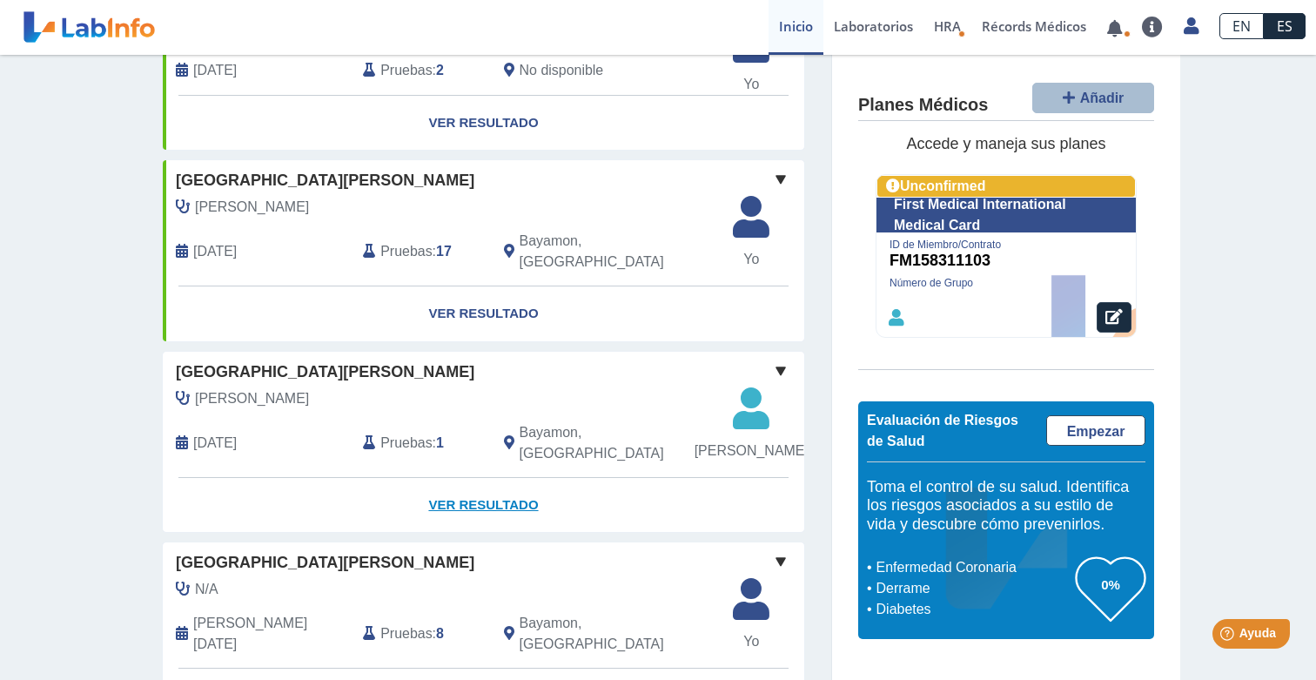
click at [469, 515] on link "Ver Resultado" at bounding box center [483, 505] width 641 height 55
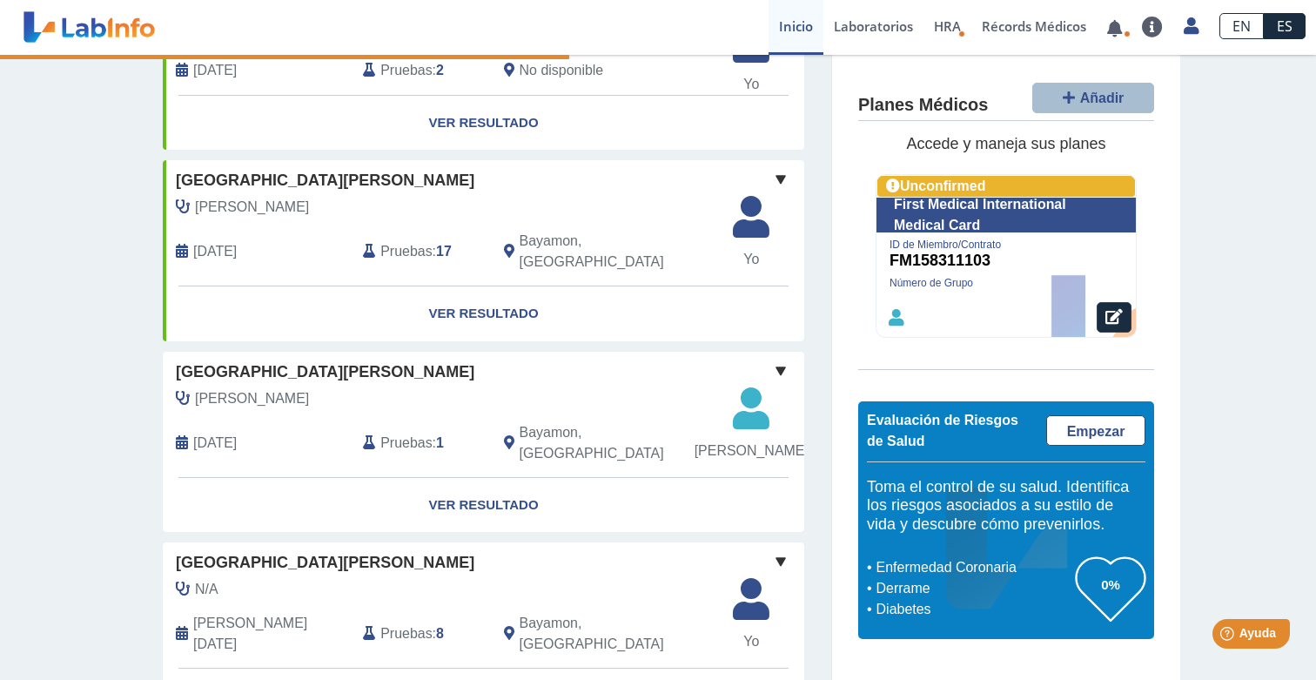
click at [779, 360] on span at bounding box center [780, 370] width 21 height 21
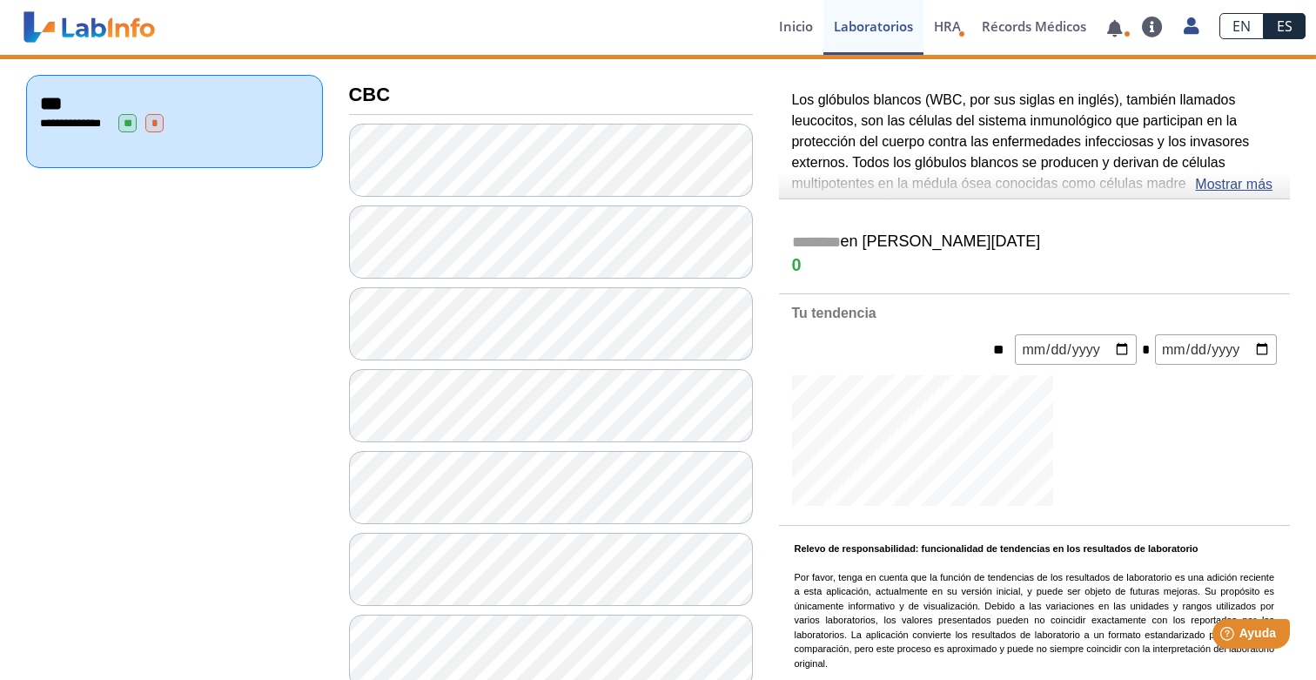
click at [779, 350] on form "** *" at bounding box center [1035, 349] width 512 height 30
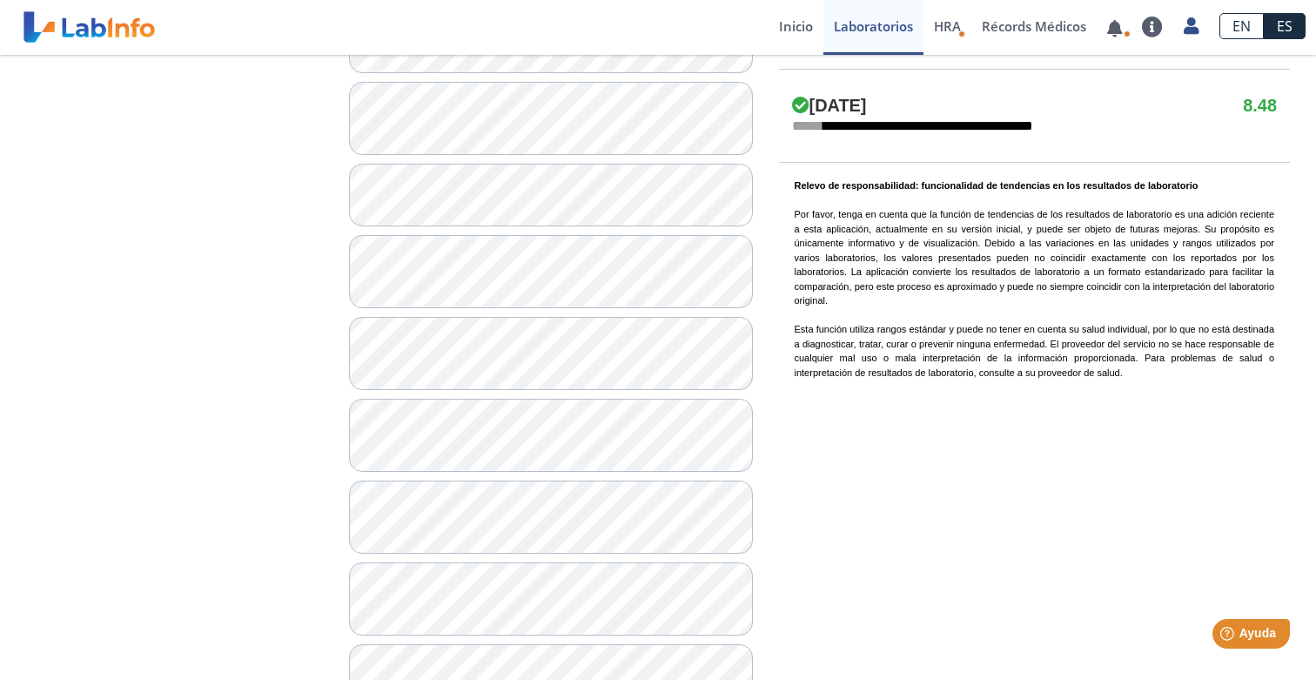
scroll to position [1304, 0]
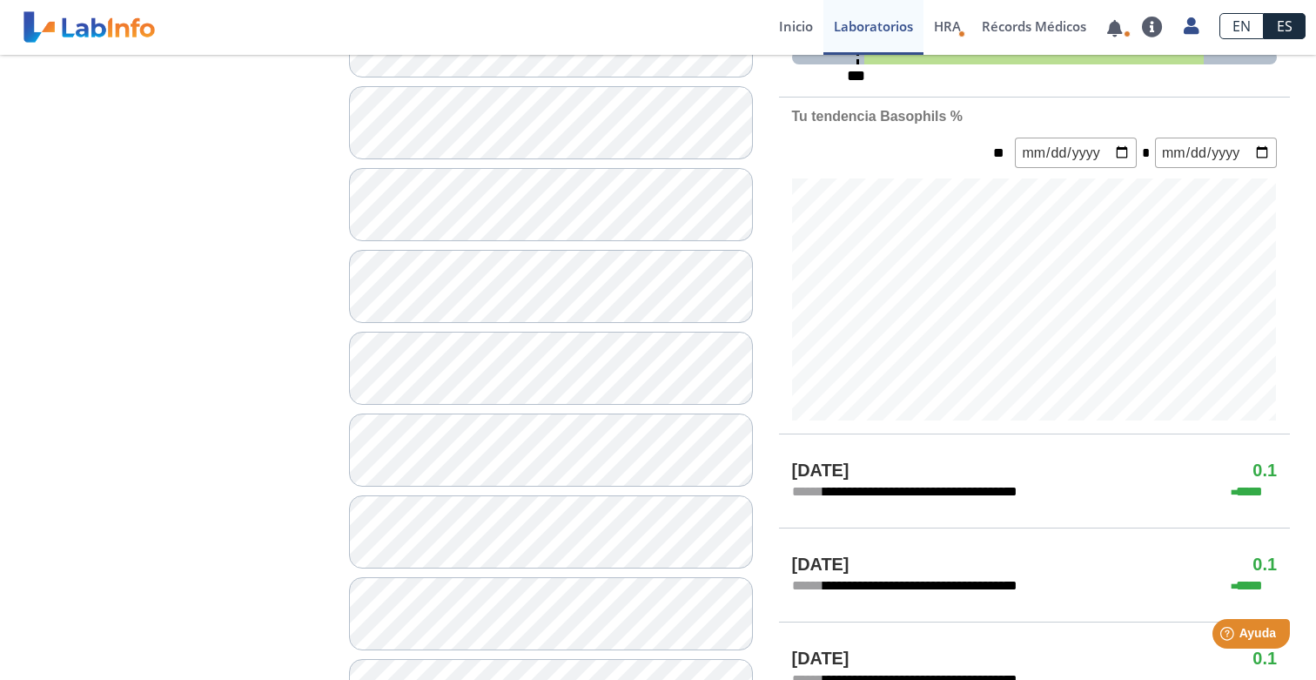
scroll to position [764, 0]
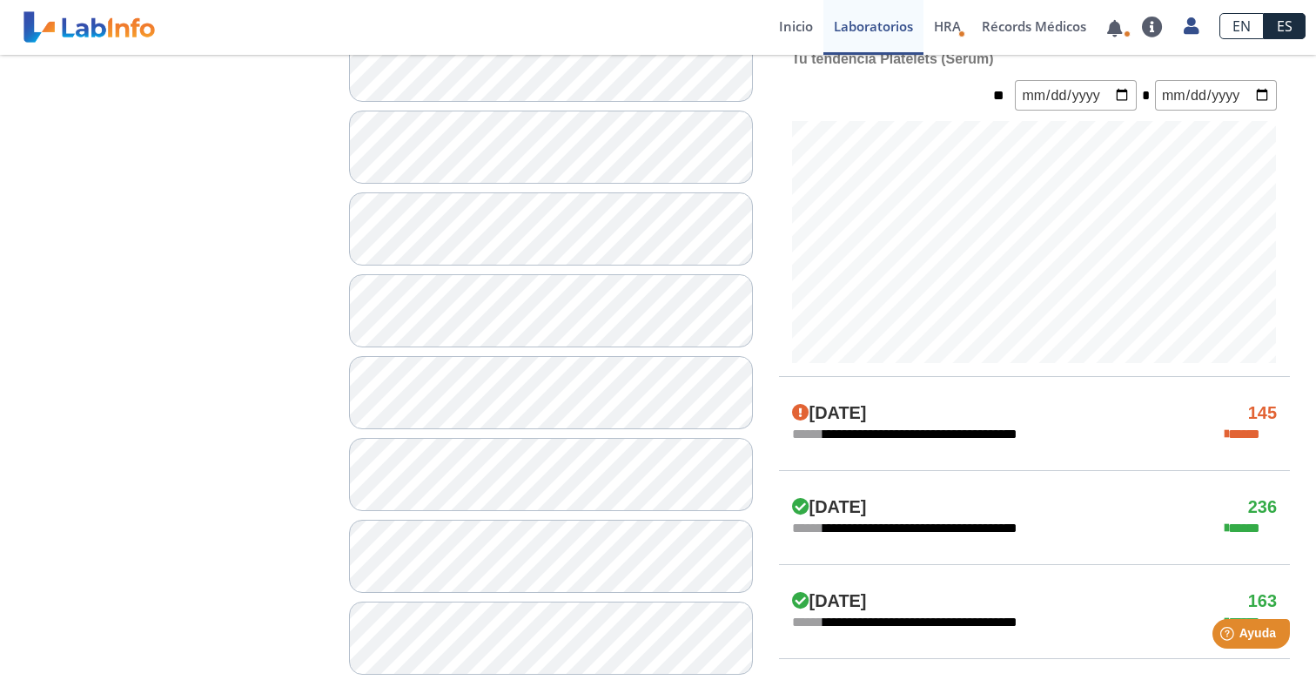
scroll to position [647, 0]
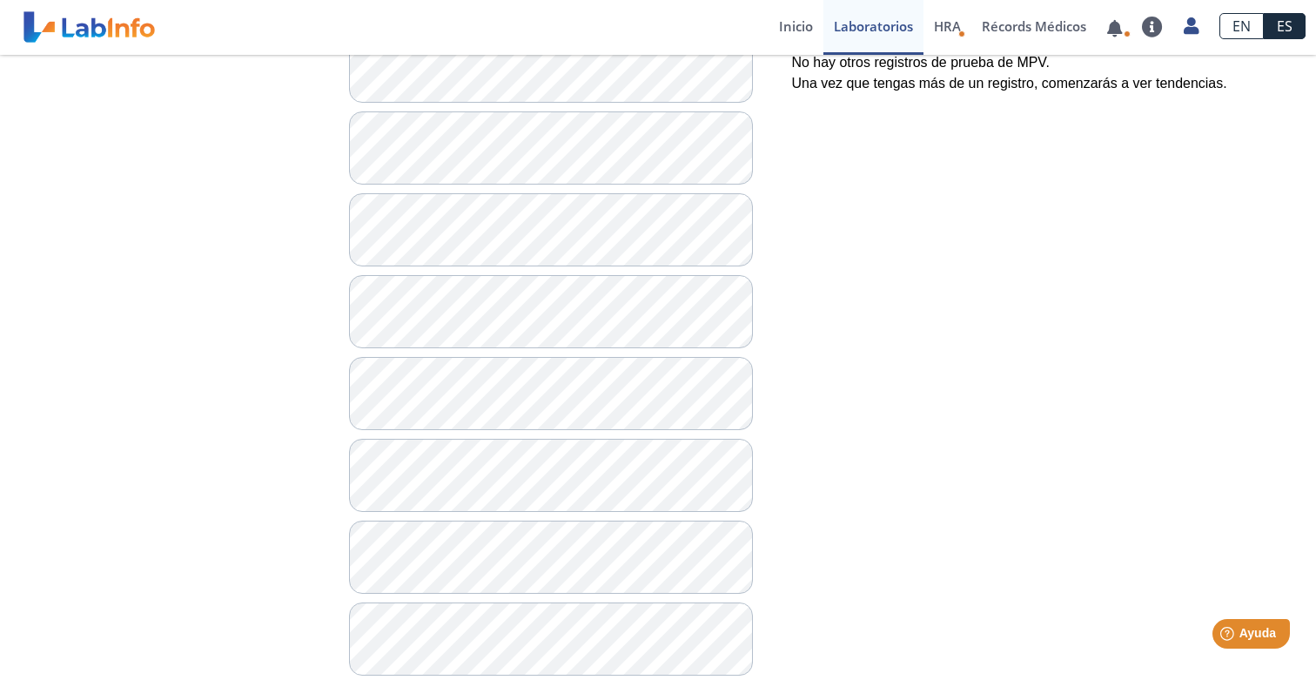
scroll to position [641, 0]
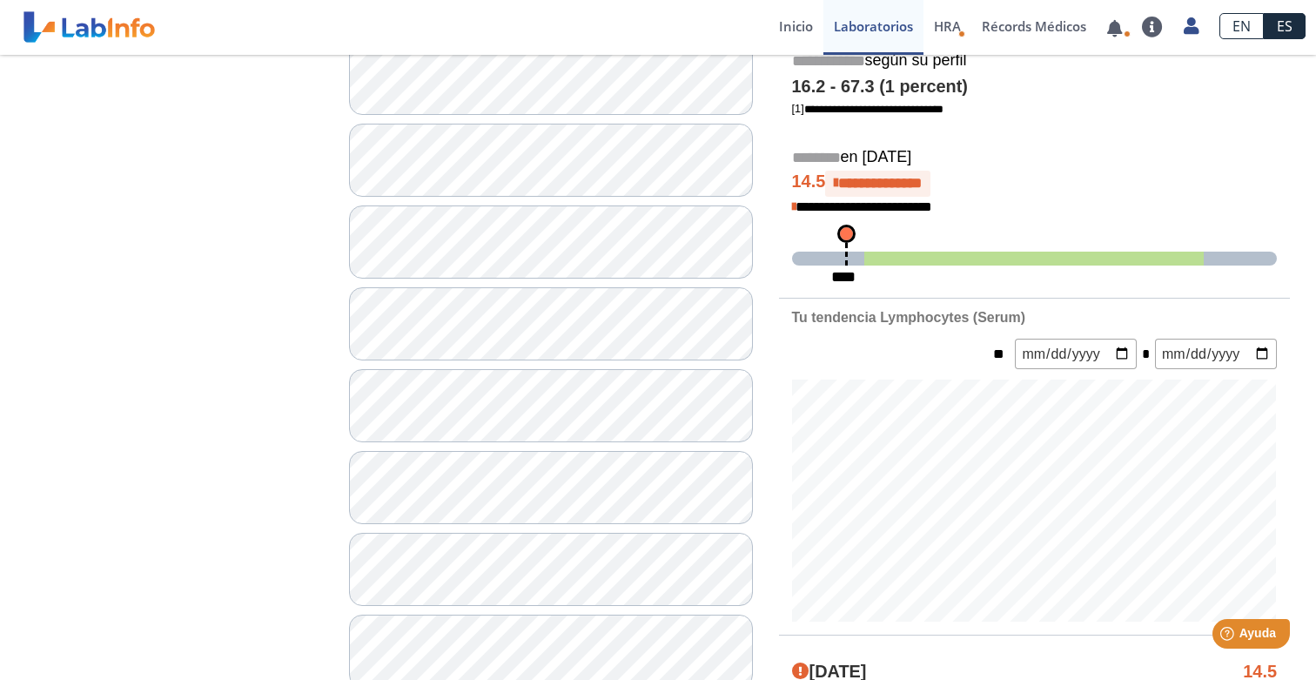
scroll to position [348, 0]
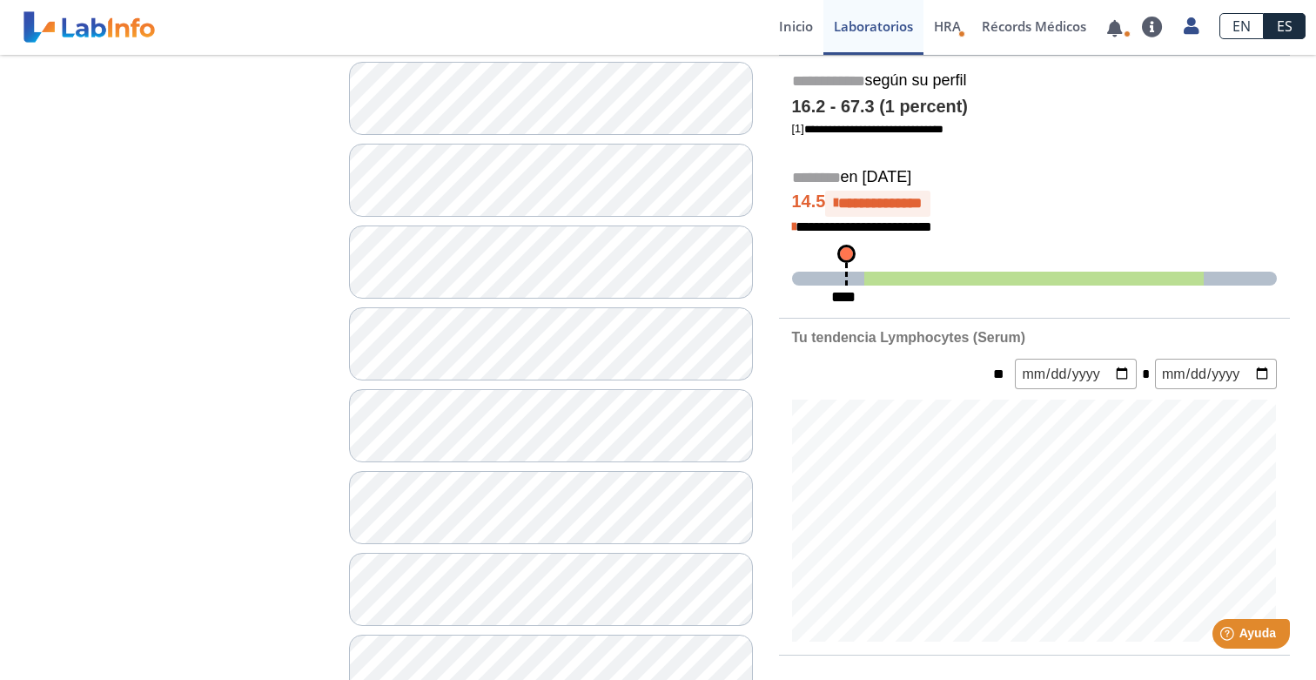
click at [838, 197] on icon at bounding box center [836, 204] width 4 height 15
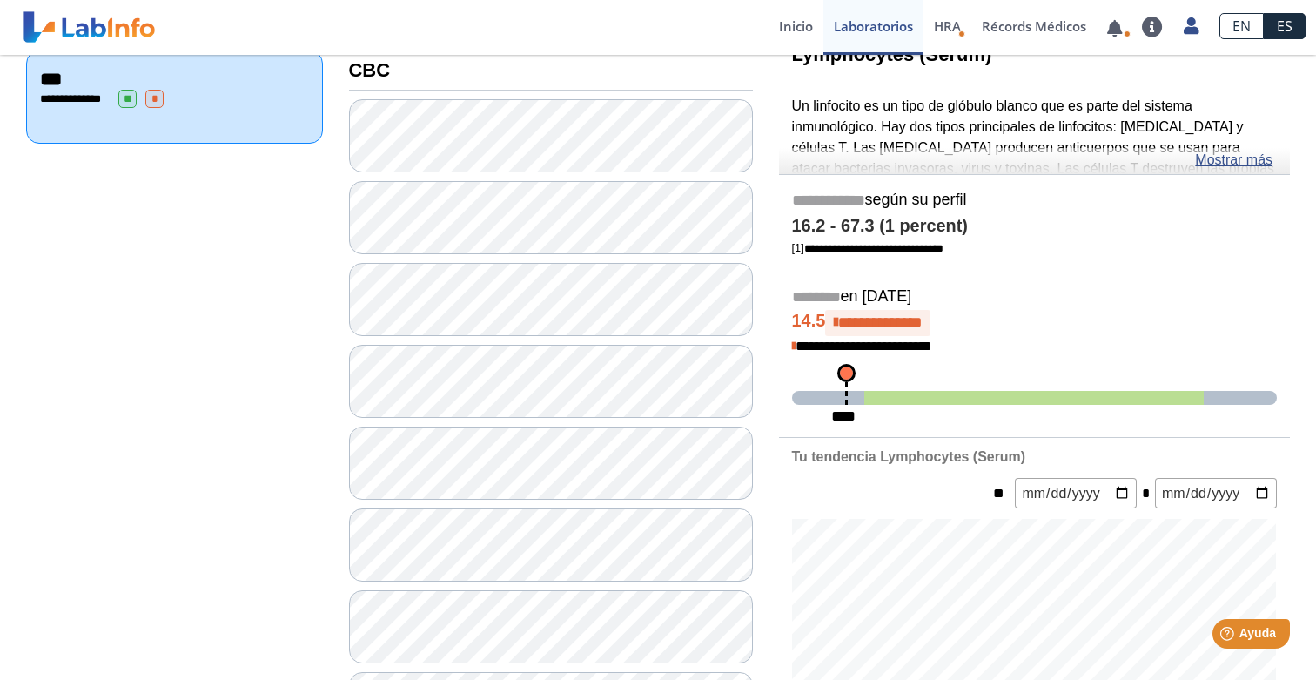
scroll to position [227, 0]
click at [987, 158] on div "Lymphocytes (Serum) Un linfocito es un tipo de glóbulo blanco que es parte del …" at bounding box center [1035, 106] width 512 height 139
click at [1245, 165] on link "Mostrar más" at bounding box center [1233, 161] width 77 height 21
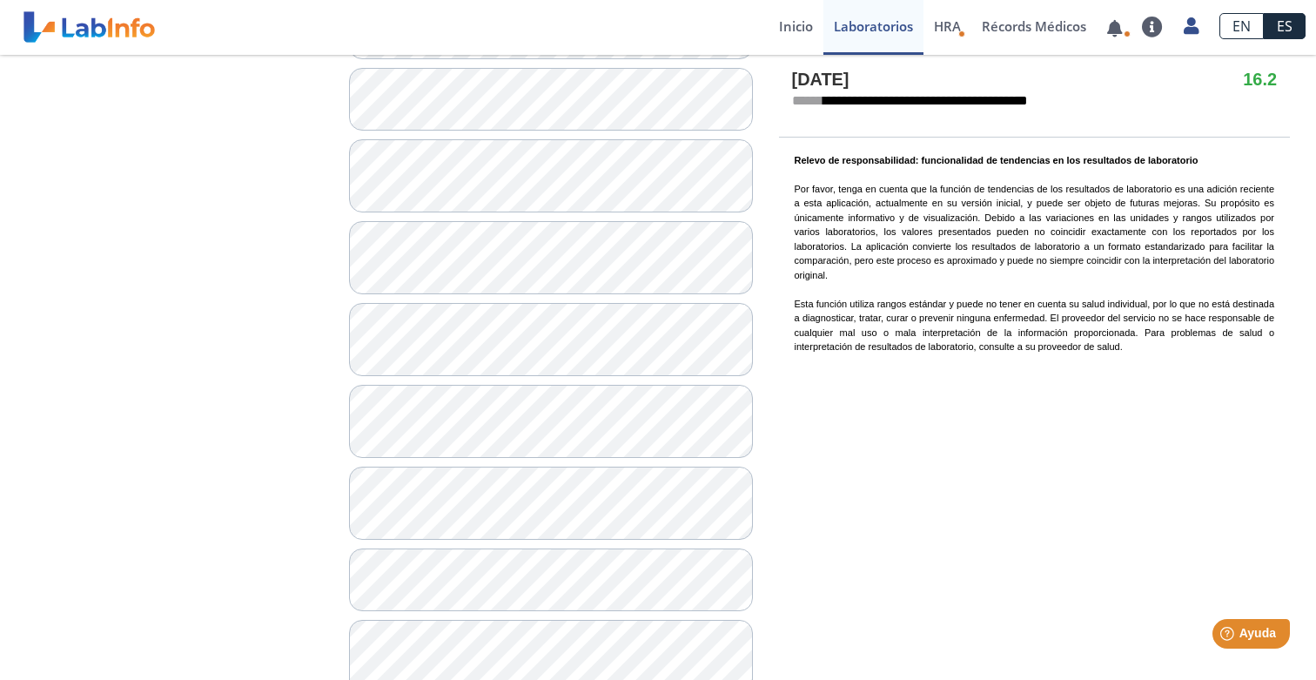
scroll to position [1447, 0]
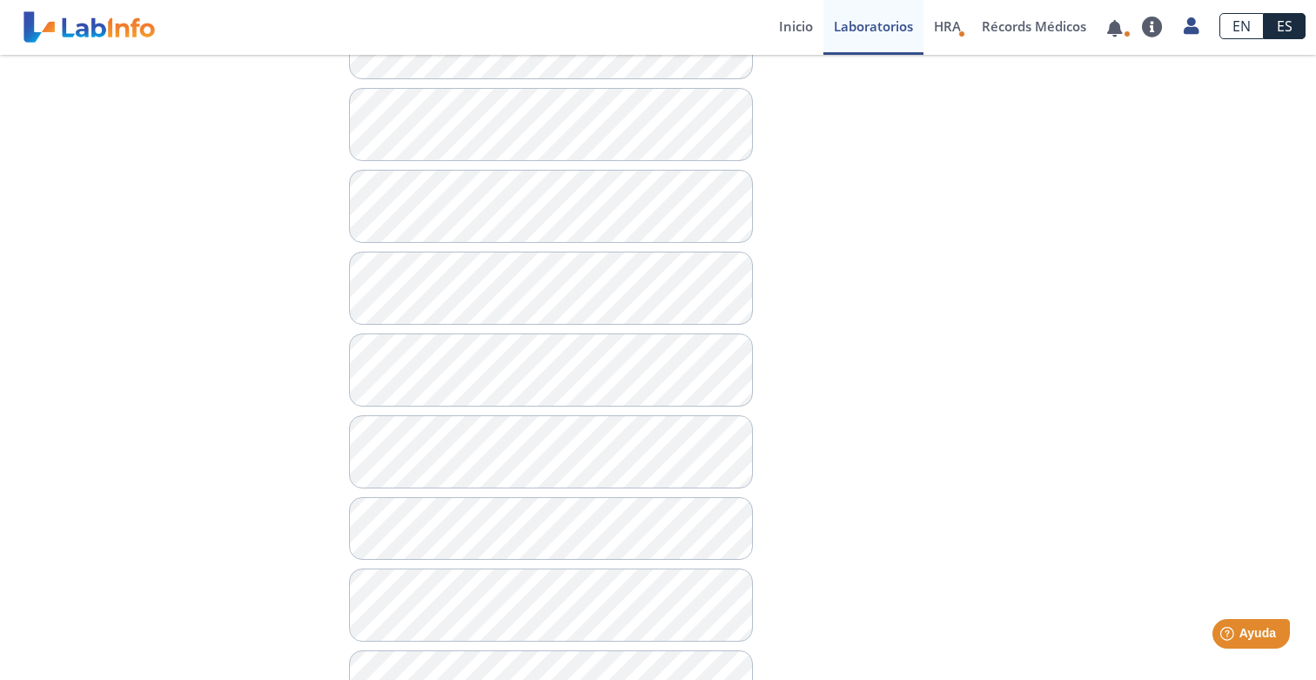
scroll to position [1066, 0]
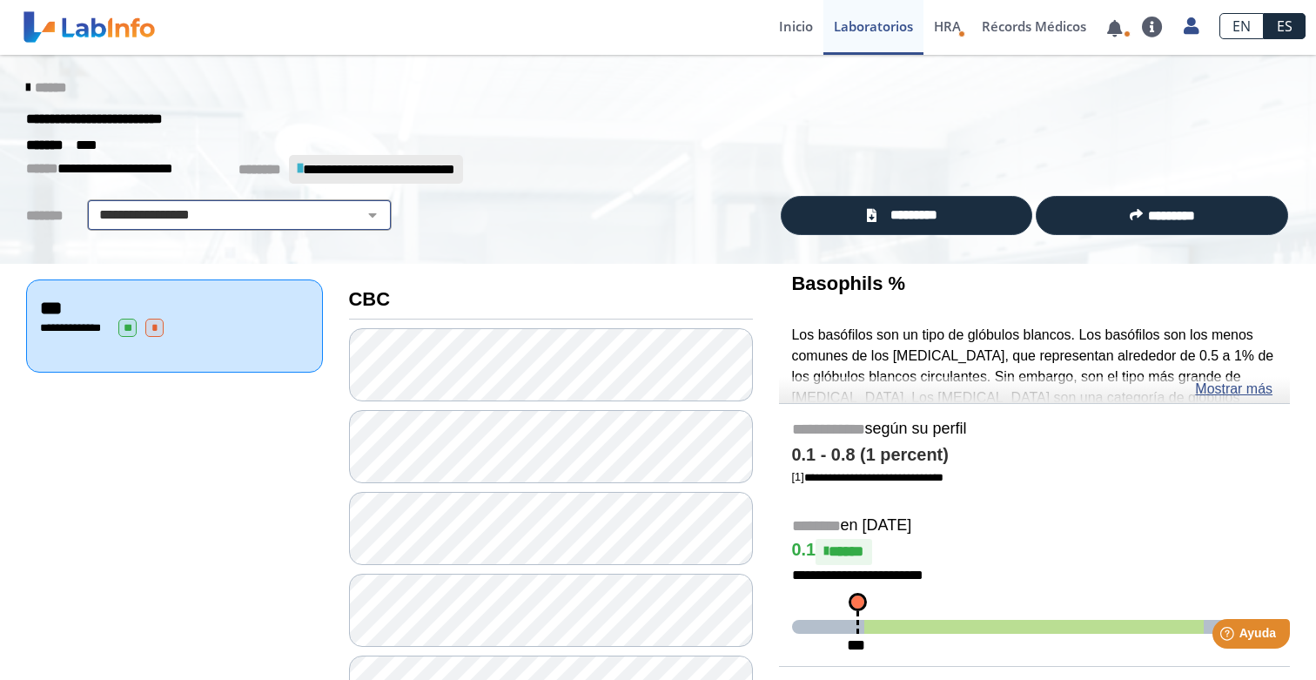
select select "***"
click at [146, 160] on span "**********" at bounding box center [116, 168] width 181 height 21
click at [18, 82] on div "******" at bounding box center [658, 87] width 1290 height 31
click at [44, 84] on span "******" at bounding box center [50, 87] width 31 height 13
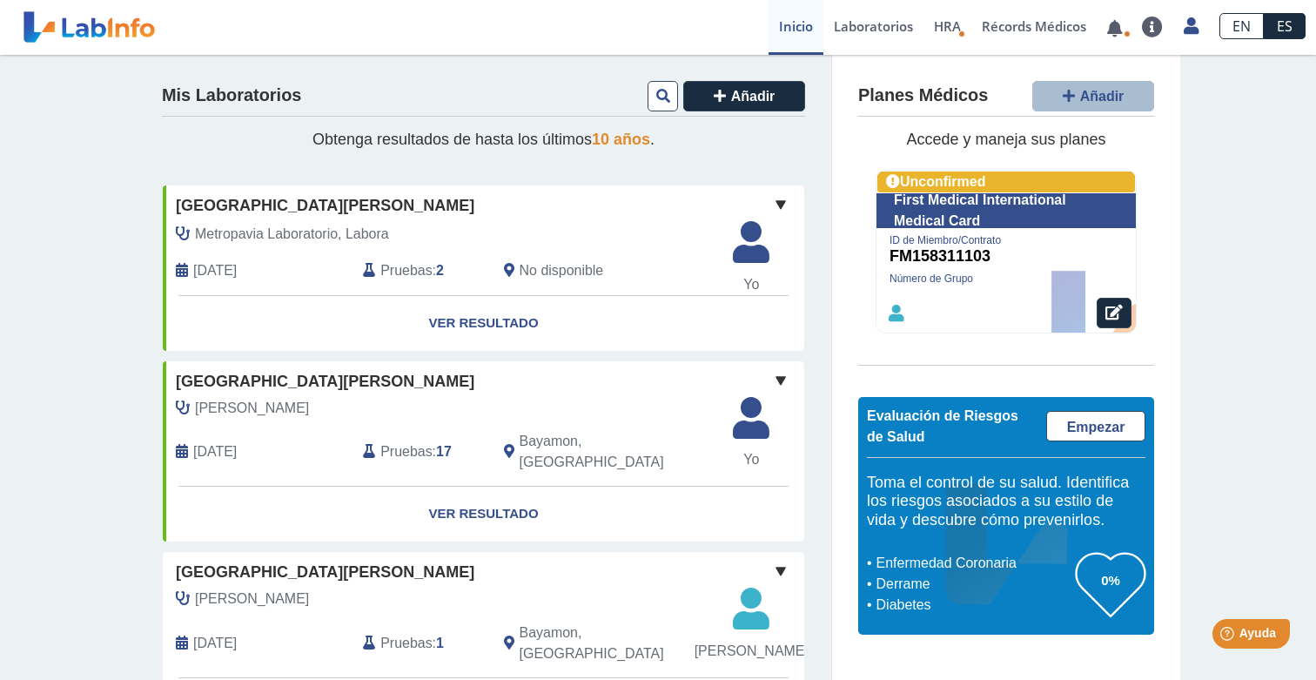
click at [784, 370] on span at bounding box center [780, 380] width 21 height 21
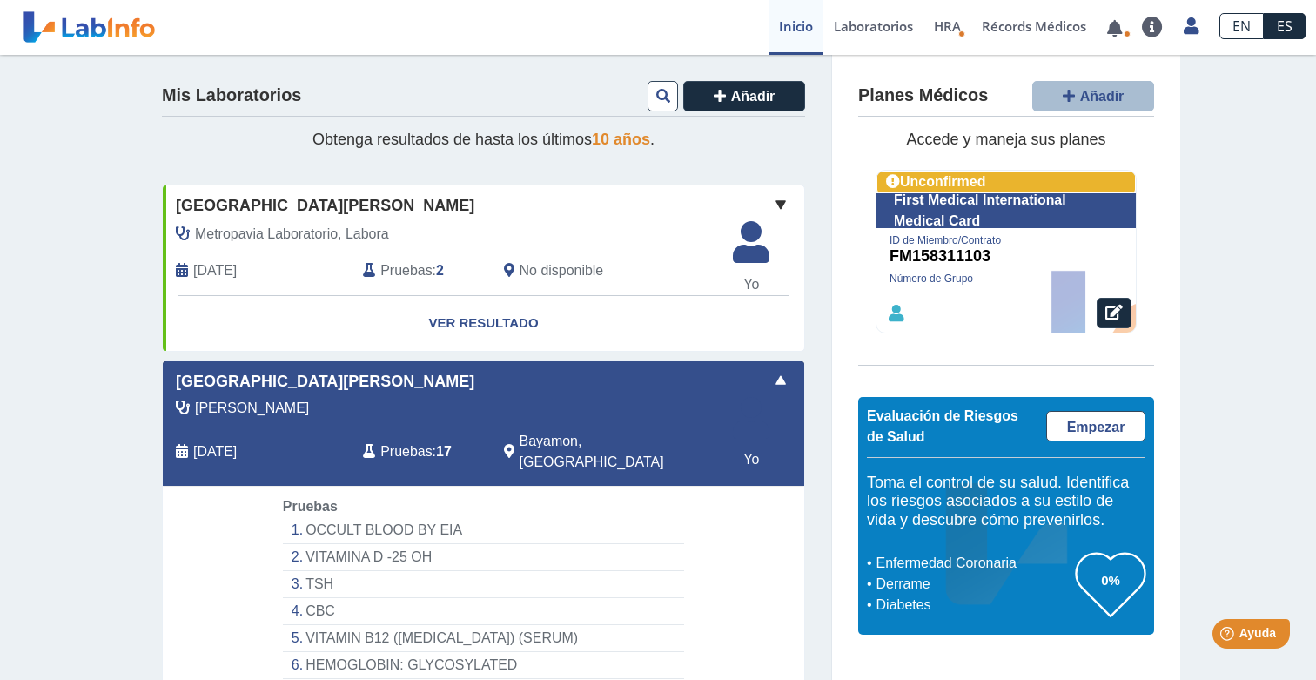
click at [783, 372] on span at bounding box center [780, 380] width 21 height 21
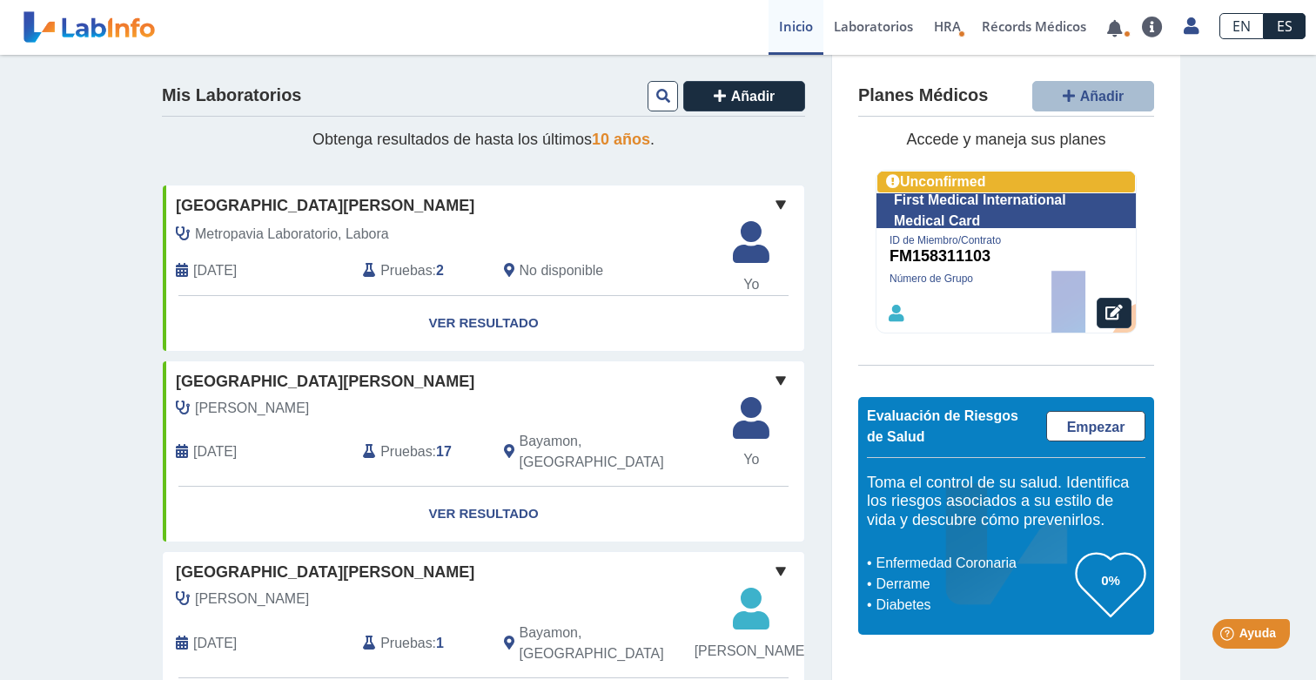
click at [634, 138] on span "10 años" at bounding box center [621, 139] width 58 height 17
click at [662, 103] on button at bounding box center [663, 96] width 30 height 30
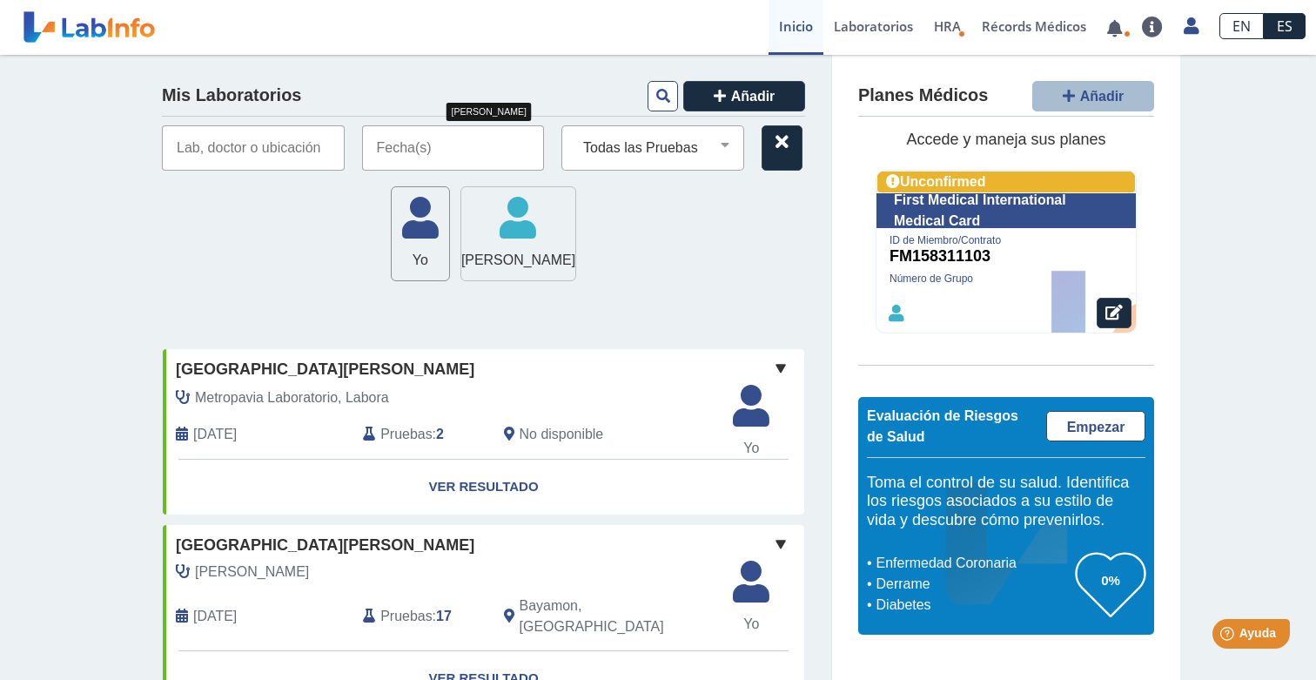
click at [546, 238] on icon at bounding box center [518, 224] width 114 height 52
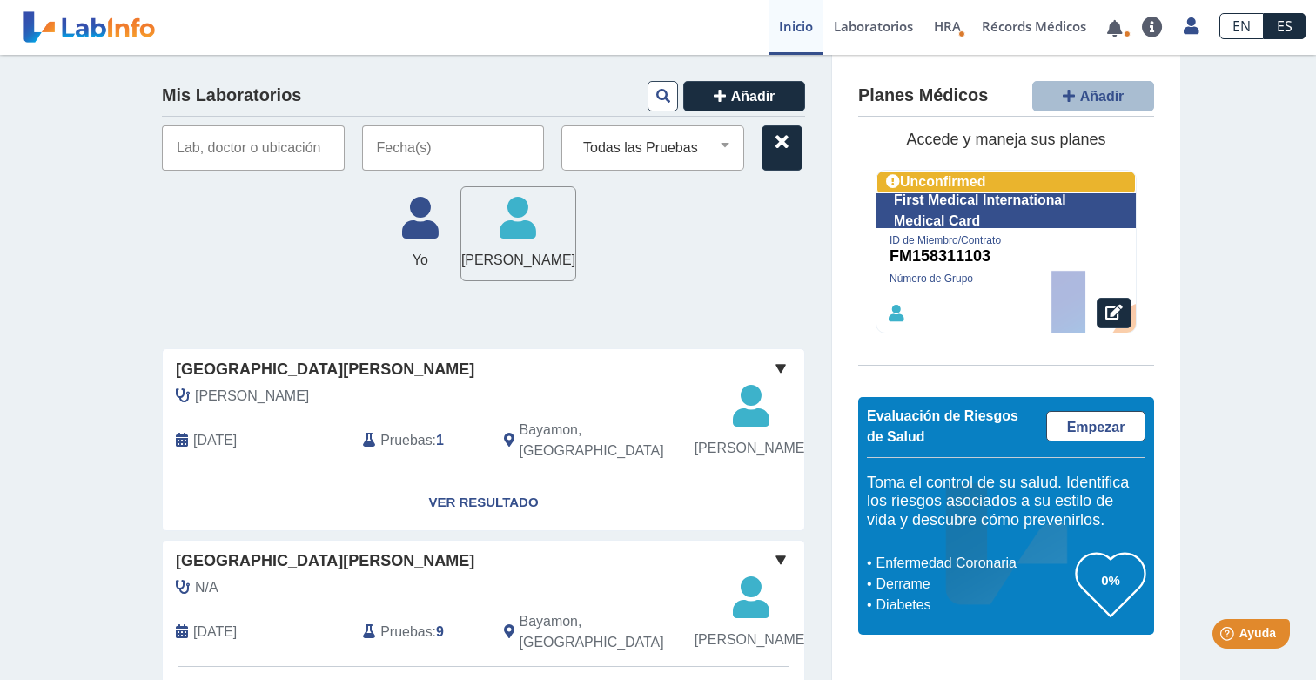
click at [306, 156] on input "text" at bounding box center [253, 147] width 183 height 45
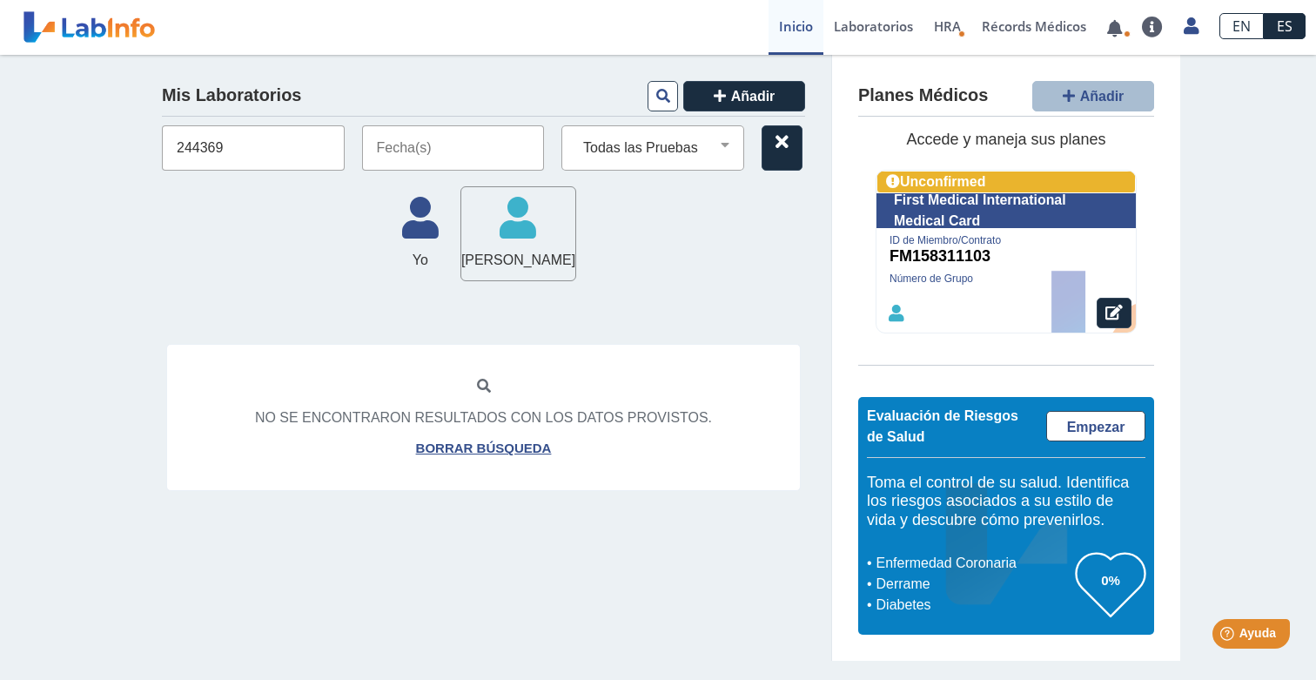
drag, startPoint x: 242, startPoint y: 136, endPoint x: 260, endPoint y: 158, distance: 28.4
click at [260, 158] on input "244369" at bounding box center [253, 147] width 183 height 45
type input "244369"
click at [667, 93] on icon at bounding box center [663, 96] width 14 height 14
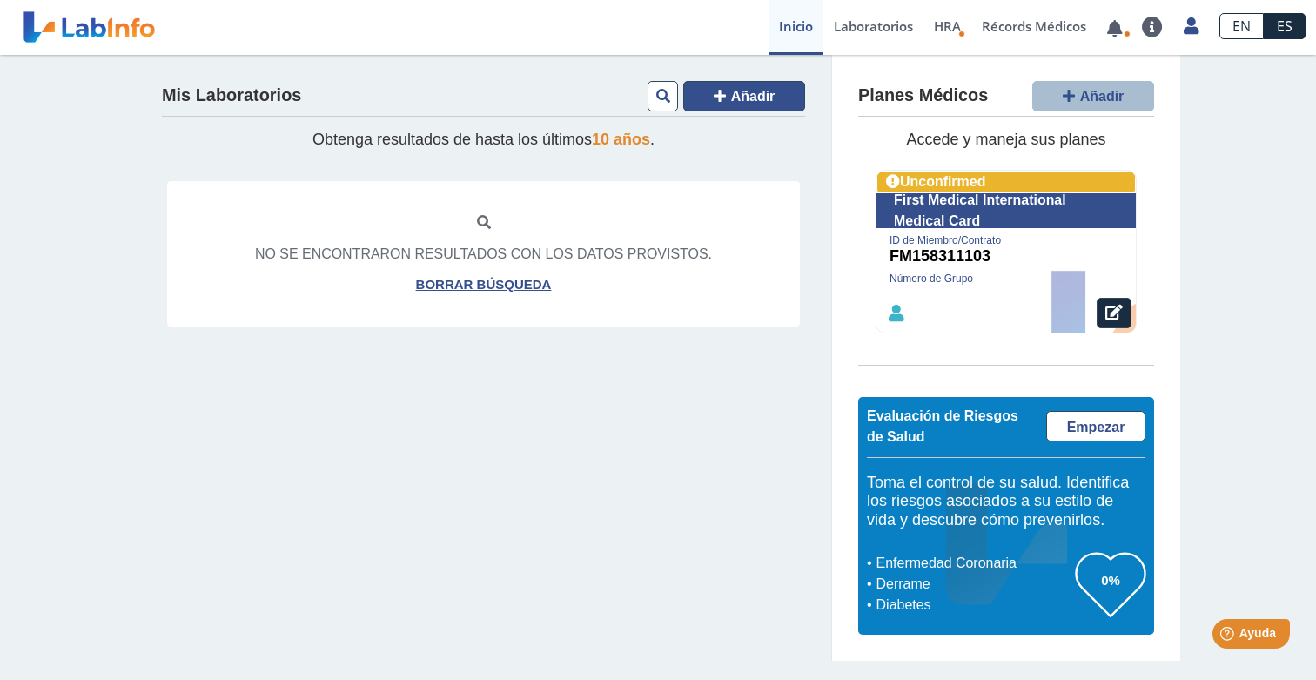
click at [734, 94] on span "Añadir" at bounding box center [753, 96] width 44 height 15
